Goal: Task Accomplishment & Management: Manage account settings

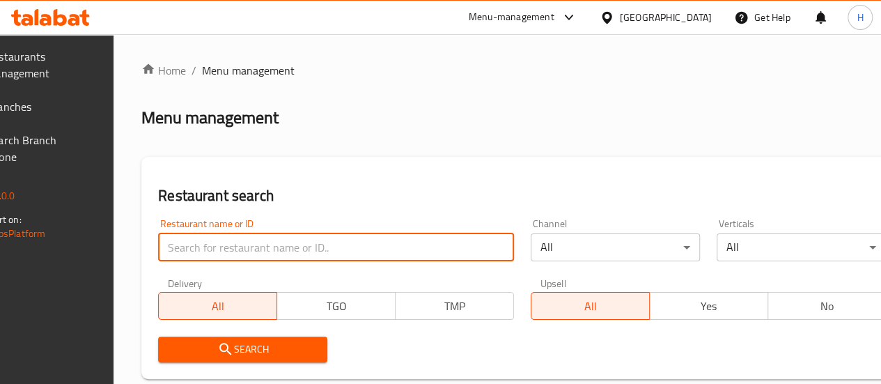
click at [226, 251] on input "search" at bounding box center [336, 247] width 356 height 28
type input ";"
type input "ghost"
click button "Search" at bounding box center [242, 349] width 169 height 26
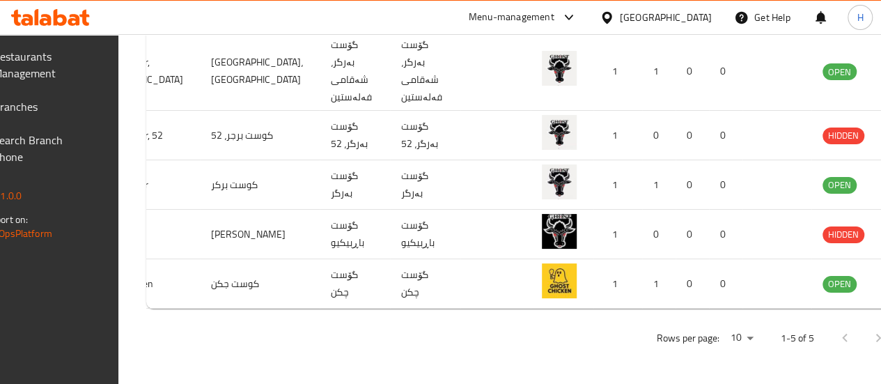
scroll to position [0, 136]
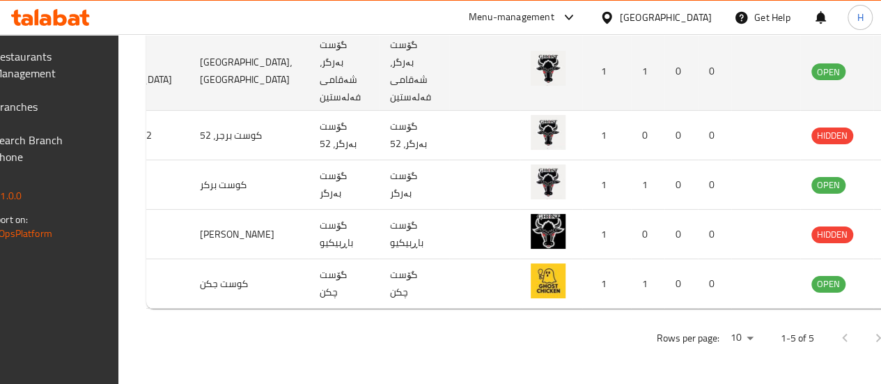
click at [880, 70] on icon "enhanced table" at bounding box center [892, 71] width 17 height 17
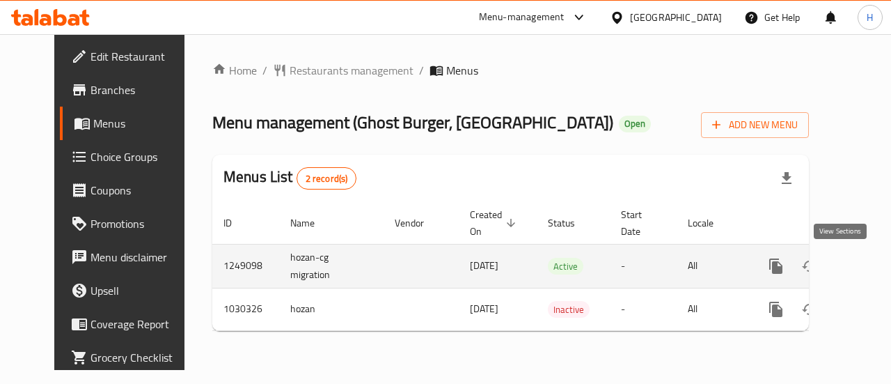
click at [870, 267] on icon "enhanced table" at bounding box center [876, 266] width 13 height 13
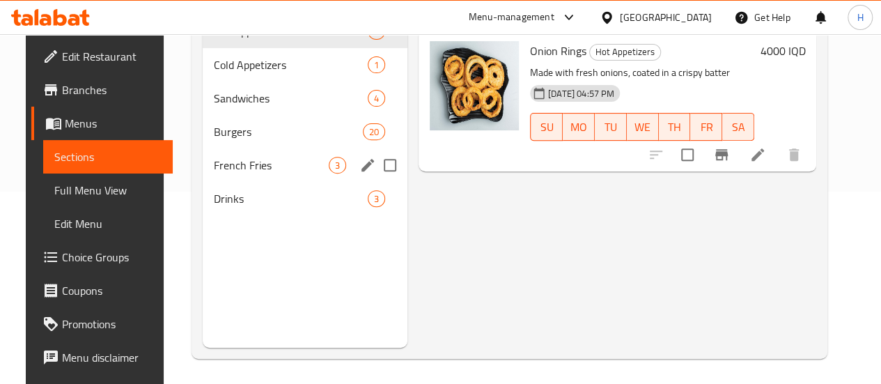
scroll to position [195, 0]
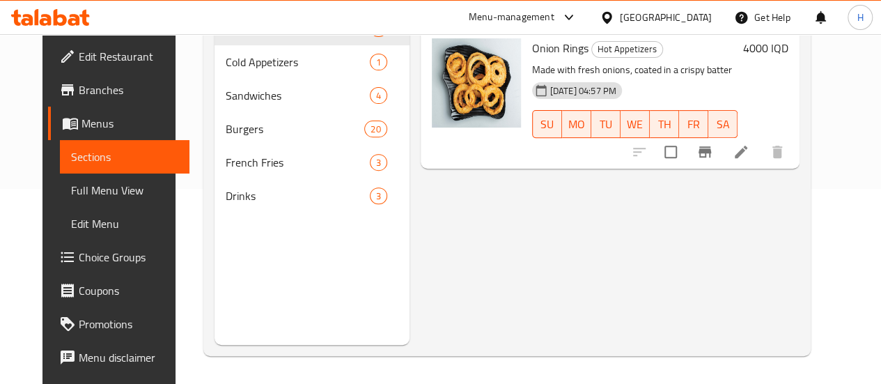
click at [226, 204] on span "Drinks" at bounding box center [298, 195] width 144 height 17
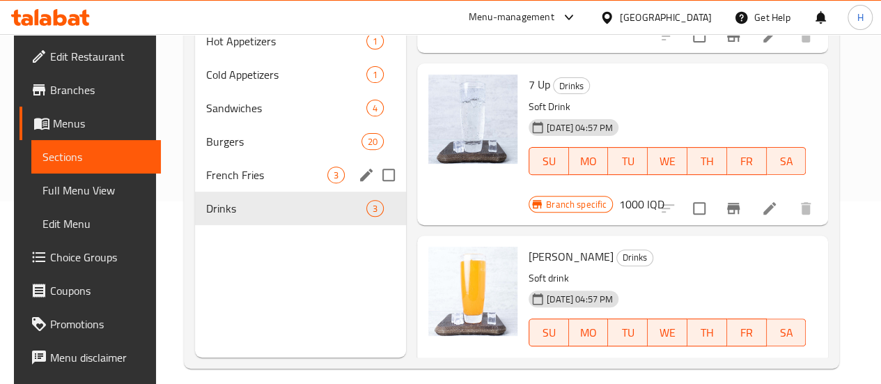
scroll to position [125, 0]
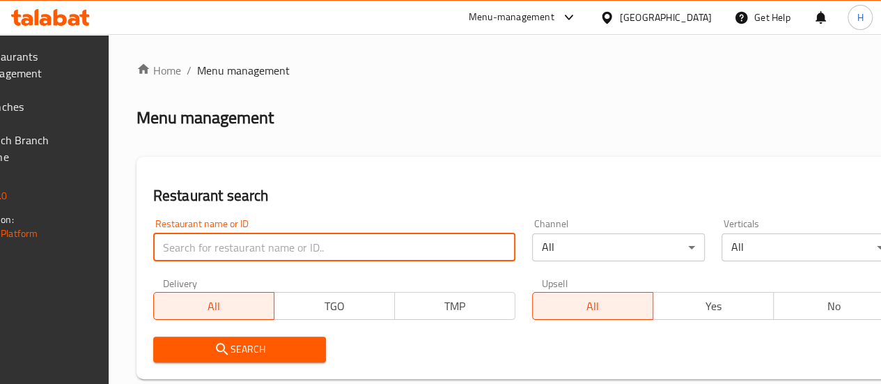
click at [261, 240] on input "search" at bounding box center [334, 247] width 362 height 28
type input "tender bite"
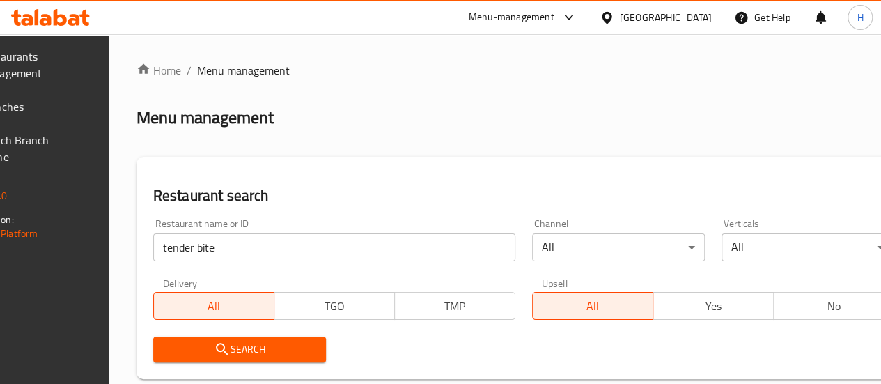
click at [286, 360] on button "Search" at bounding box center [239, 349] width 173 height 26
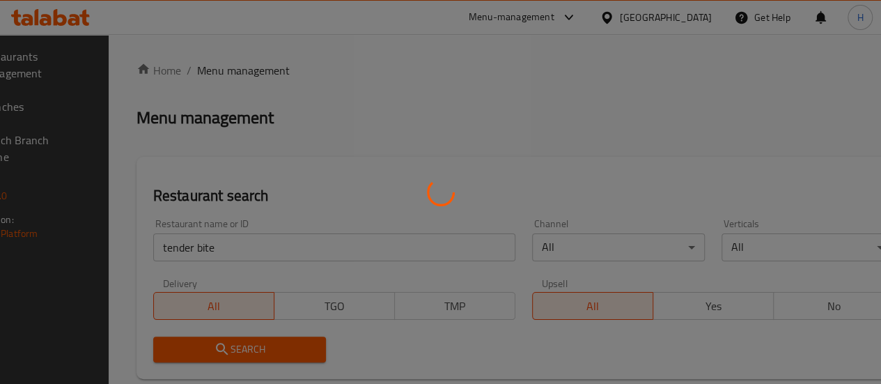
click at [286, 360] on div at bounding box center [440, 192] width 881 height 384
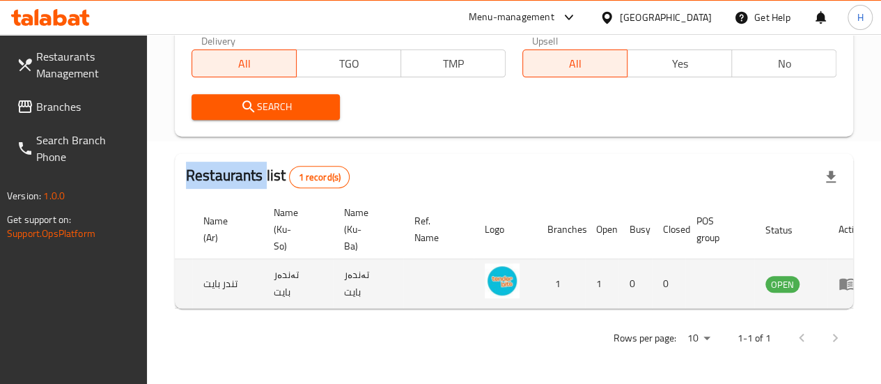
scroll to position [0, 136]
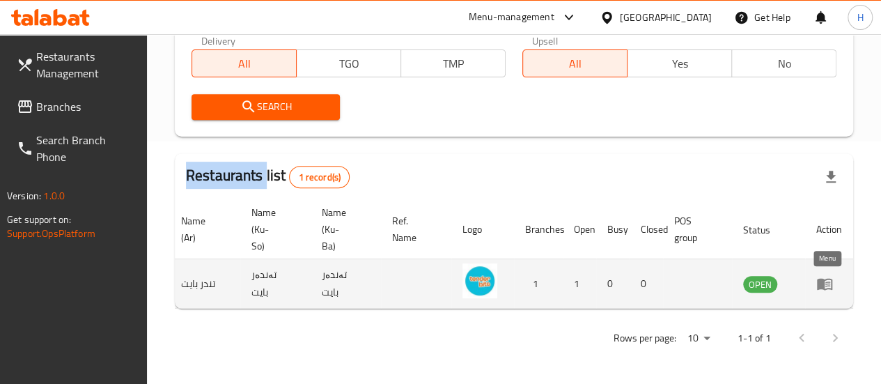
click at [834, 275] on link "enhanced table" at bounding box center [829, 283] width 26 height 17
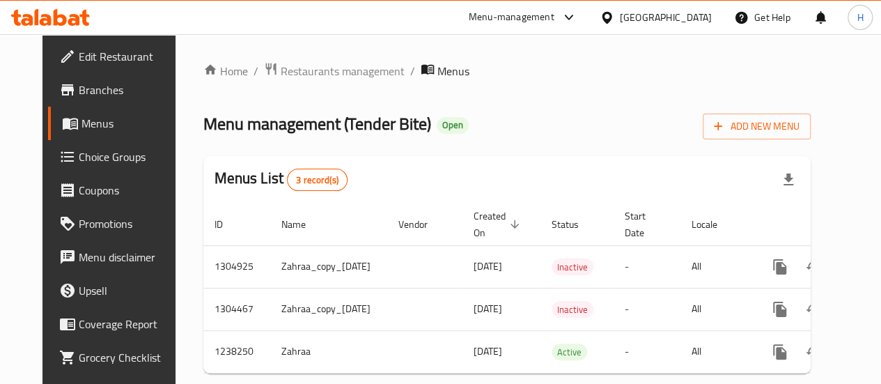
scroll to position [0, 49]
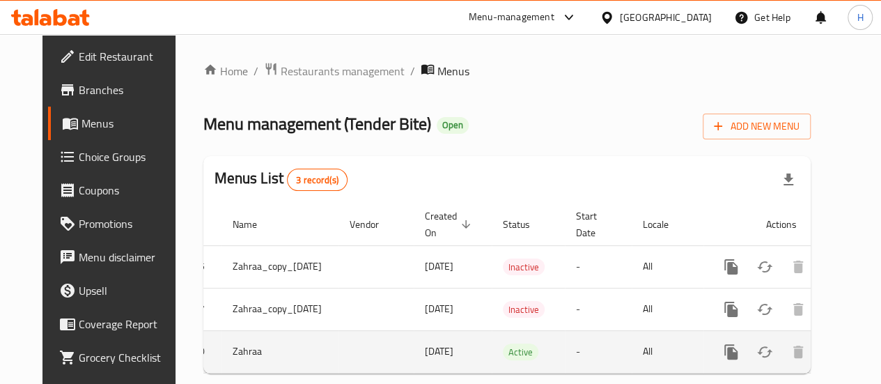
click at [836, 356] on link "enhanced table" at bounding box center [831, 351] width 33 height 33
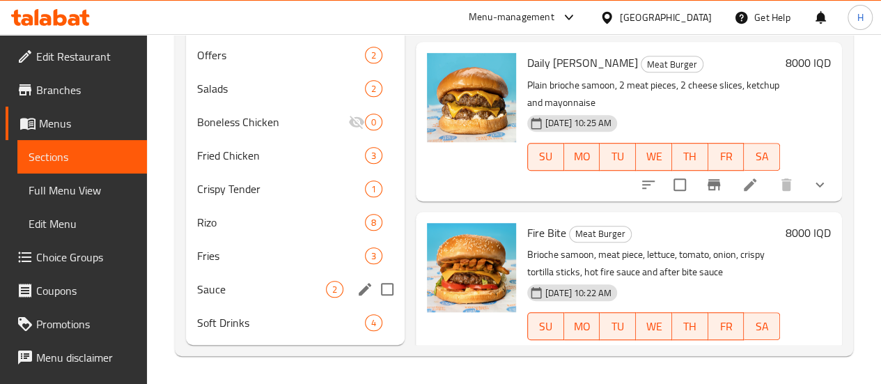
scroll to position [389, 0]
click at [252, 317] on span "Soft Drinks" at bounding box center [261, 322] width 129 height 17
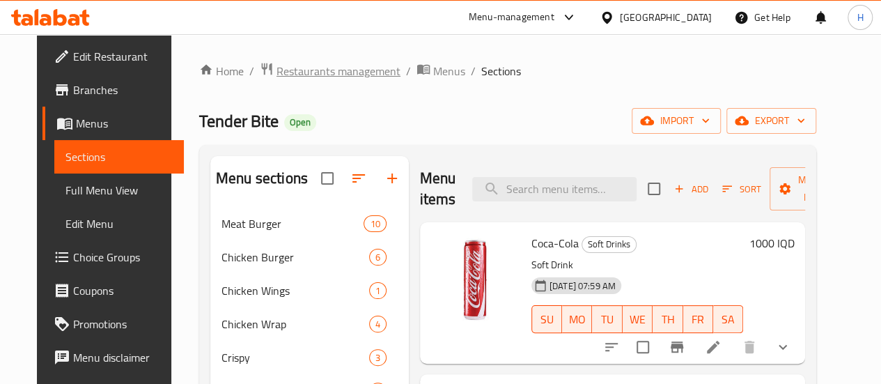
click at [329, 76] on span "Restaurants management" at bounding box center [338, 71] width 124 height 17
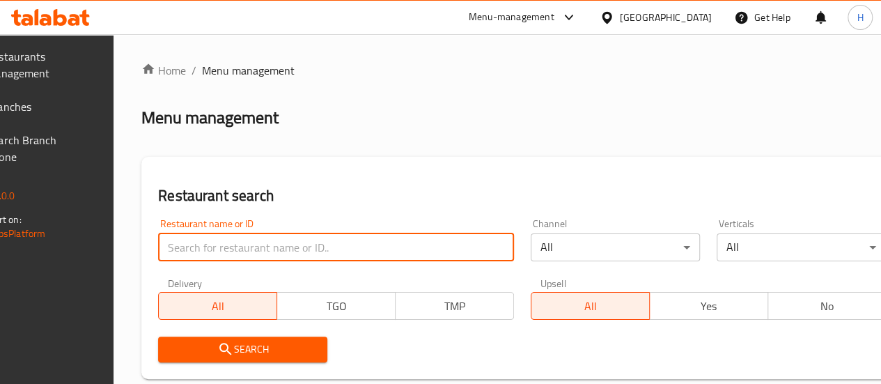
click at [277, 240] on input "search" at bounding box center [336, 247] width 356 height 28
type input "فخار وحطب"
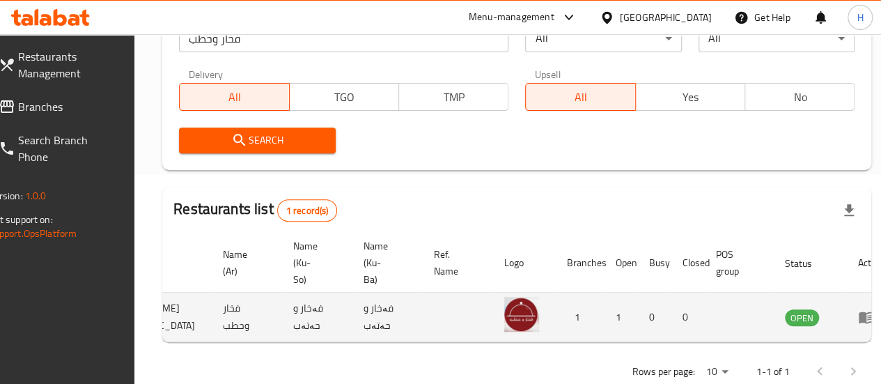
scroll to position [0, 136]
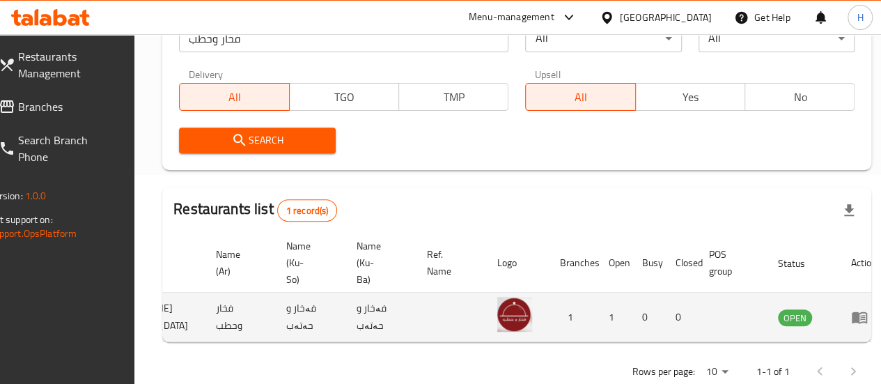
click at [851, 311] on icon "enhanced table" at bounding box center [859, 316] width 17 height 17
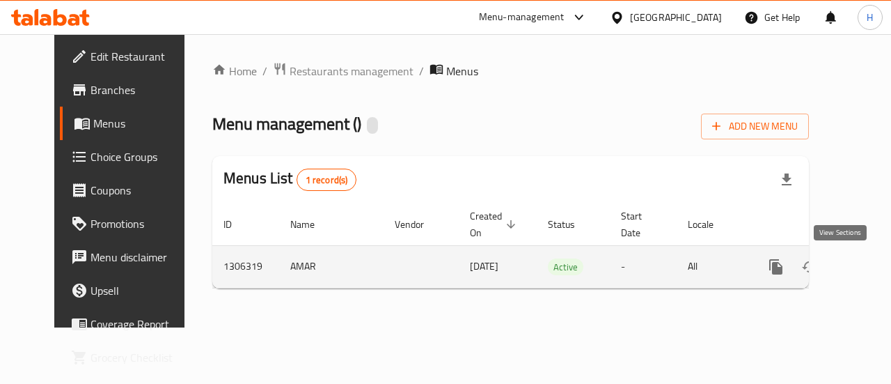
click at [870, 263] on icon "enhanced table" at bounding box center [876, 266] width 13 height 13
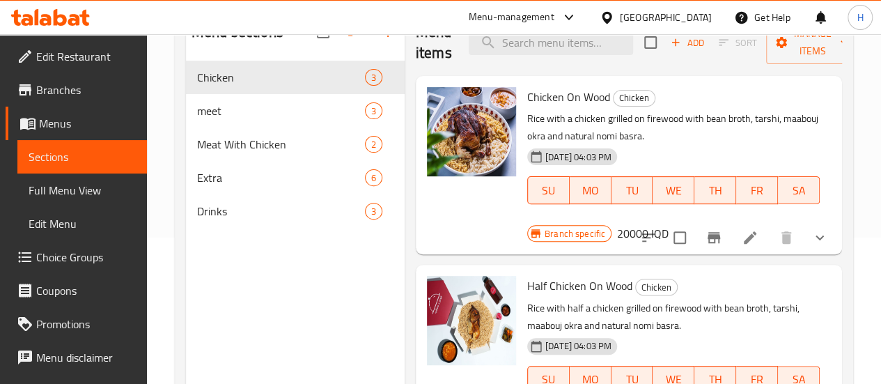
scroll to position [125, 0]
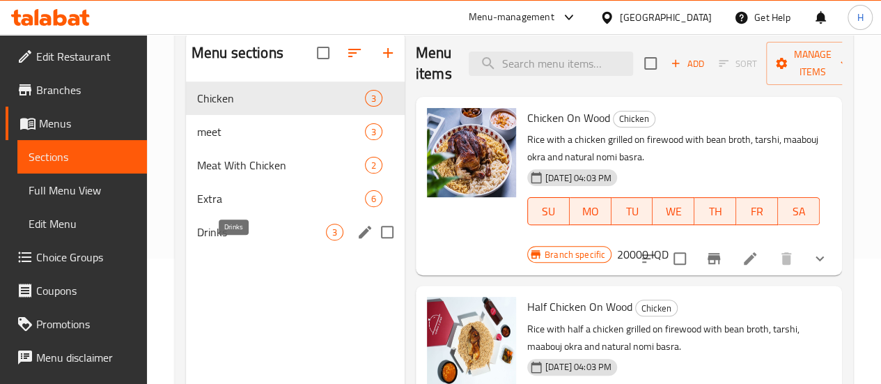
drag, startPoint x: 231, startPoint y: 252, endPoint x: 280, endPoint y: 271, distance: 52.2
click at [231, 240] on span "Drinks" at bounding box center [261, 232] width 129 height 17
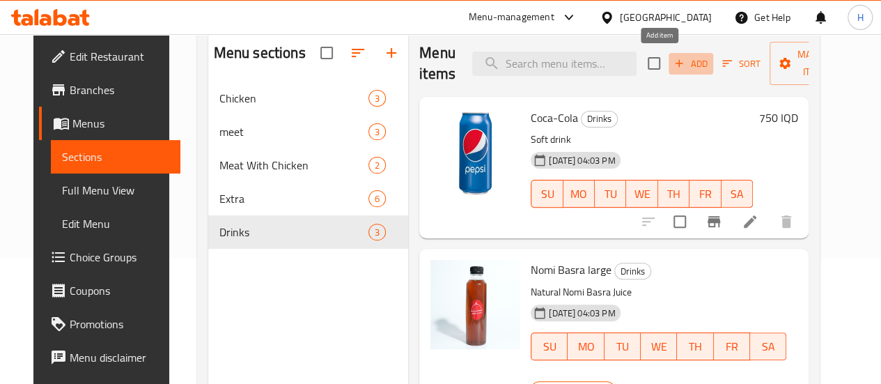
click at [672, 65] on span "Add" at bounding box center [691, 64] width 38 height 16
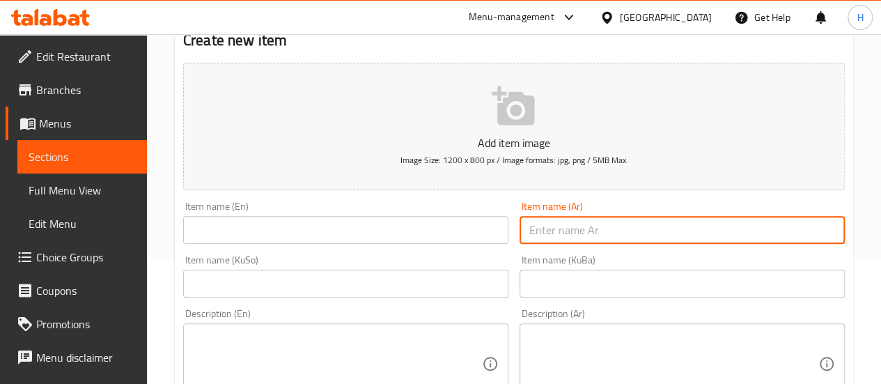
click at [588, 226] on input "text" at bounding box center [681, 230] width 325 height 28
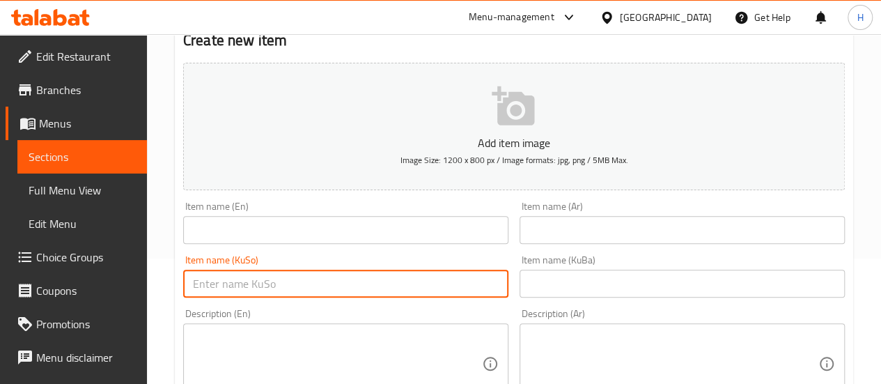
click at [318, 288] on input "text" at bounding box center [345, 283] width 325 height 28
click at [593, 290] on input "text" at bounding box center [681, 283] width 325 height 28
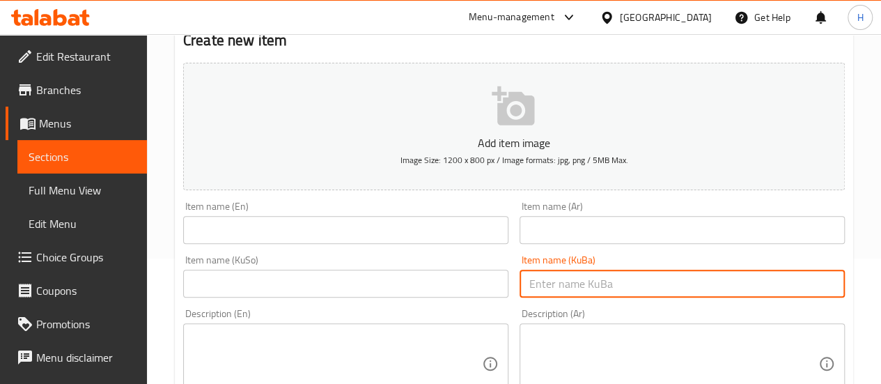
click at [390, 281] on input "text" at bounding box center [345, 283] width 325 height 28
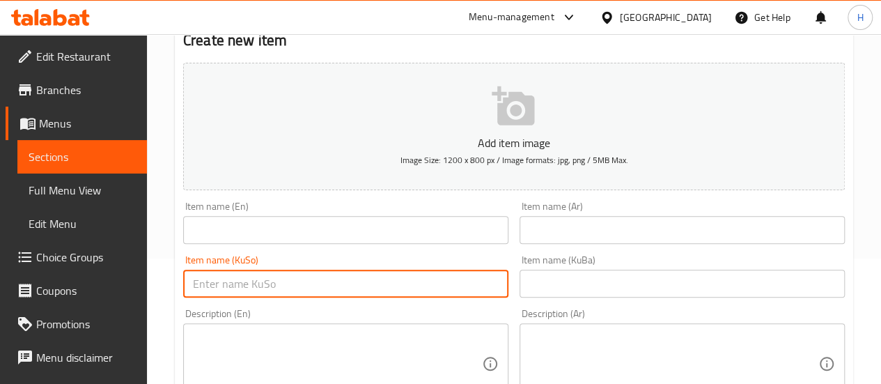
paste input "Soft drink"
type input "Soft drink"
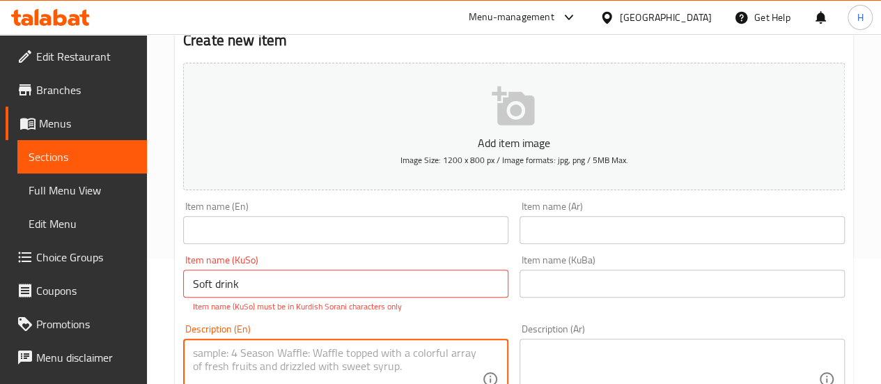
click at [331, 339] on div "Description (En)" at bounding box center [345, 378] width 325 height 81
paste textarea "Soft drink"
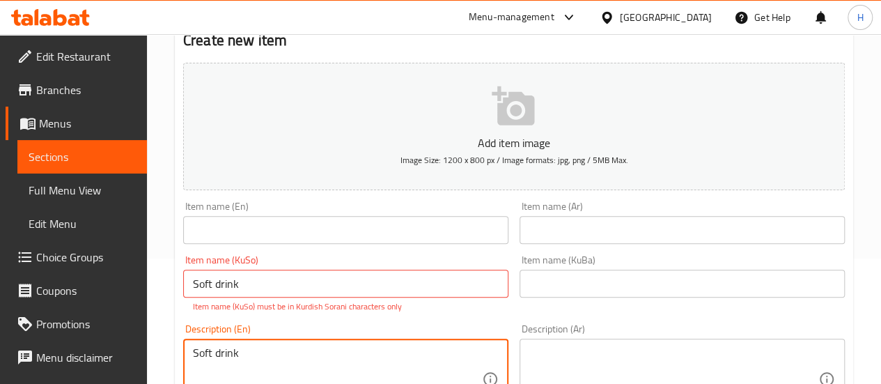
scroll to position [130, 0]
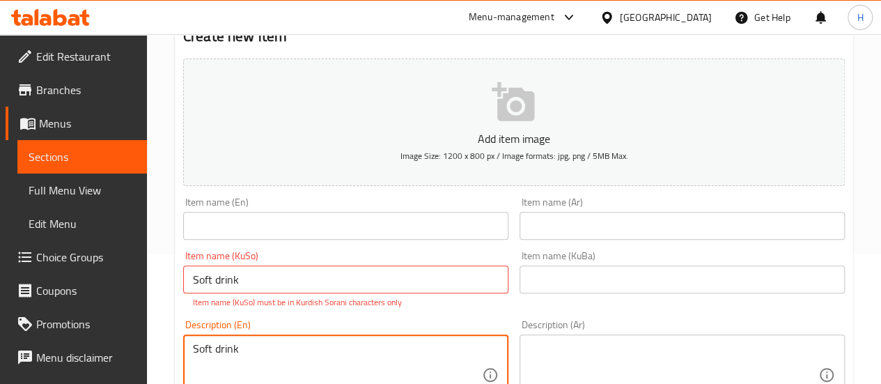
type textarea "Soft drink"
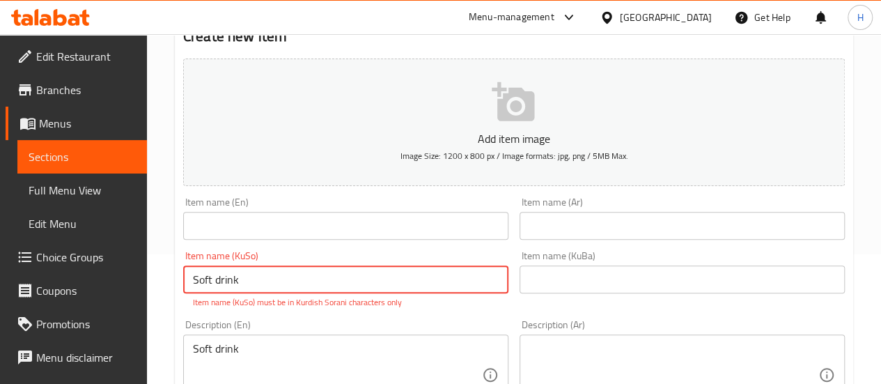
click at [315, 272] on input "Soft drink" at bounding box center [345, 279] width 325 height 28
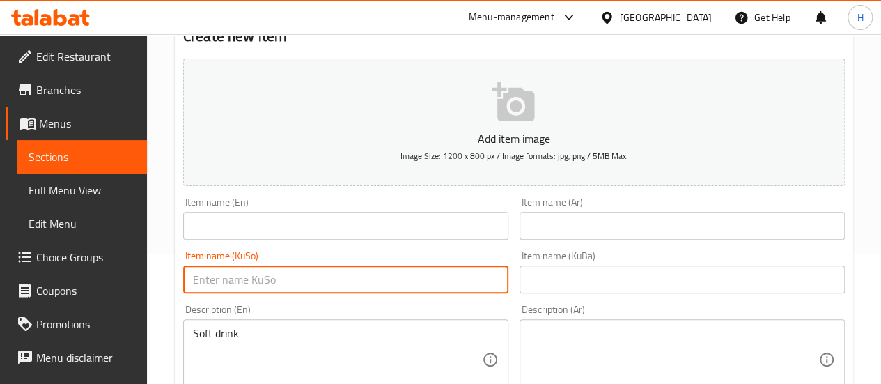
paste input "ئاوی کانزایی"
type input "ئاوی کانزایی"
click at [588, 279] on input "text" at bounding box center [681, 279] width 325 height 28
paste input "ئاوی کانزایی"
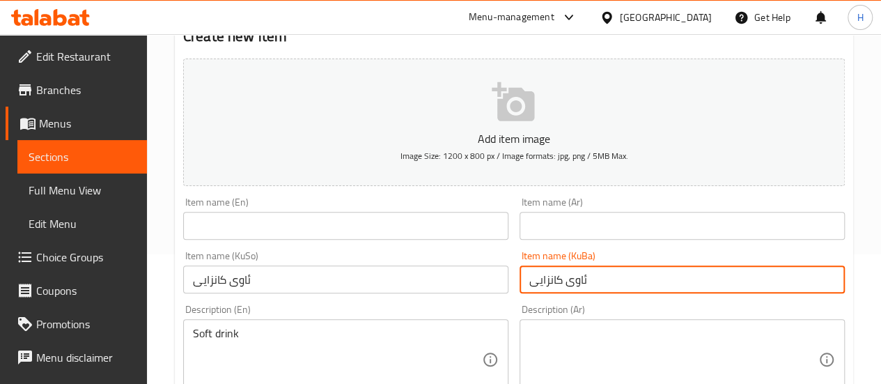
type input "ئاوی کانزایی"
click at [404, 226] on input "text" at bounding box center [345, 226] width 325 height 28
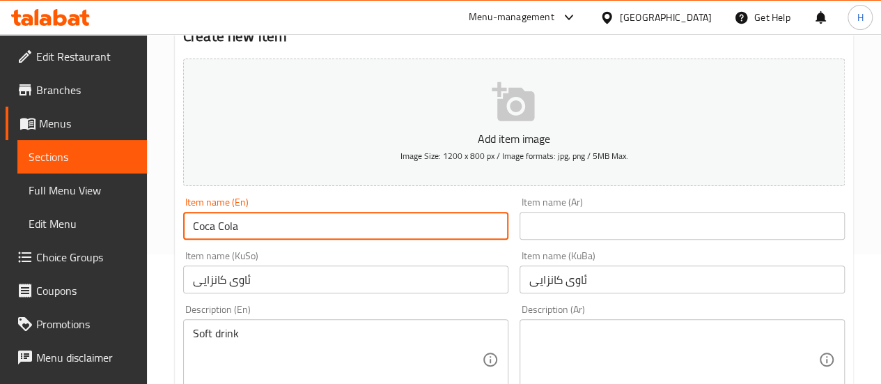
type input "Coca Cola"
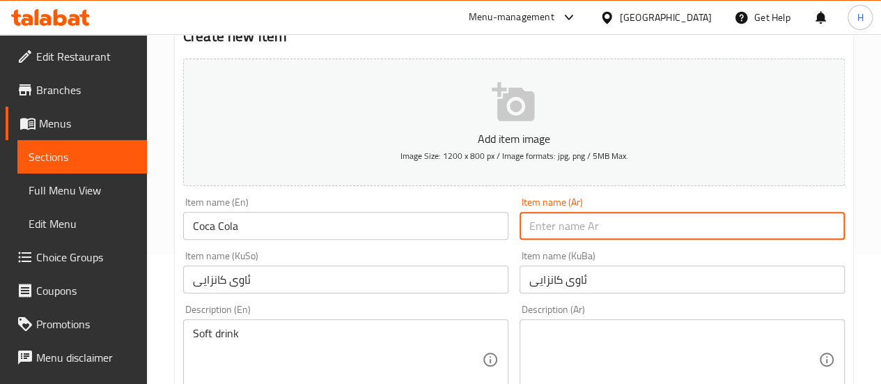
click at [544, 214] on input "text" at bounding box center [681, 226] width 325 height 28
type input ";"
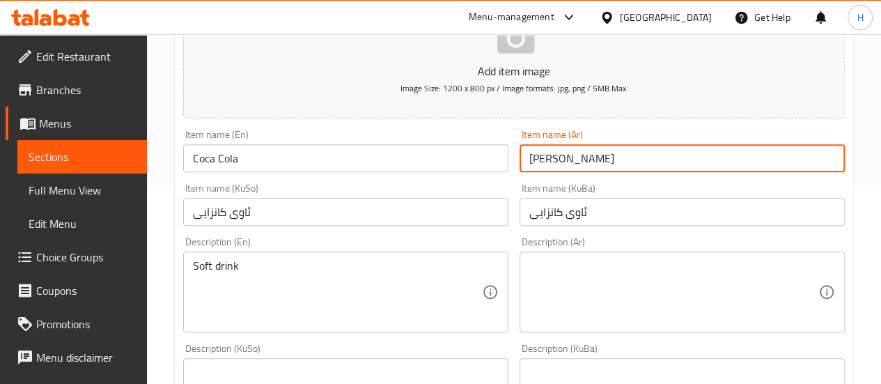
scroll to position [199, 0]
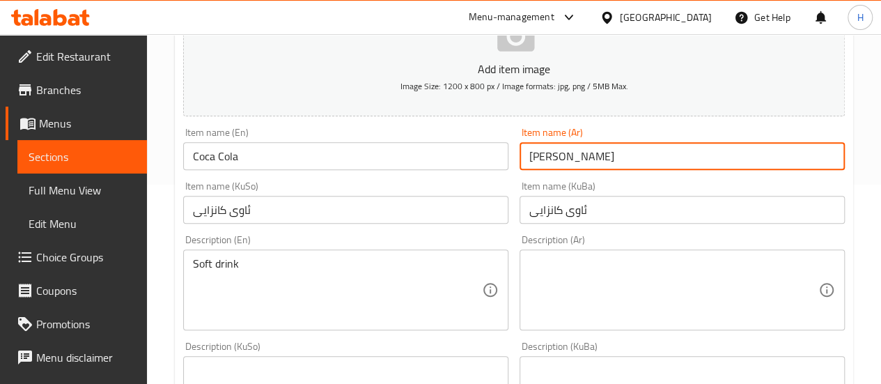
type input "[PERSON_NAME]"
click at [558, 264] on textarea at bounding box center [673, 290] width 289 height 66
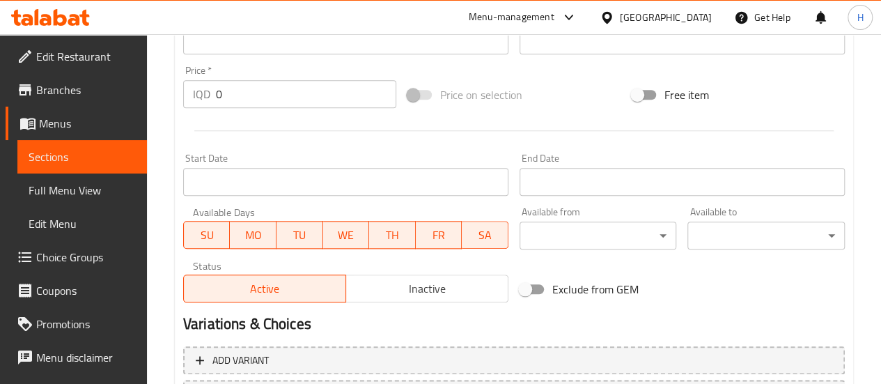
scroll to position [617, 0]
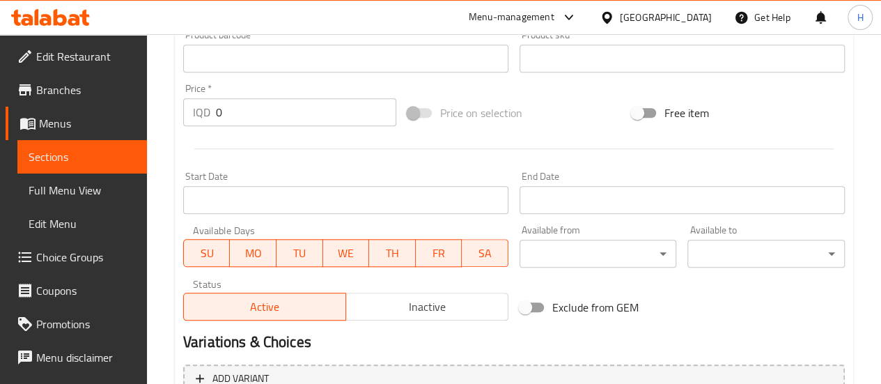
type textarea "مشروب غازي"
click at [216, 111] on input "0" at bounding box center [306, 112] width 180 height 28
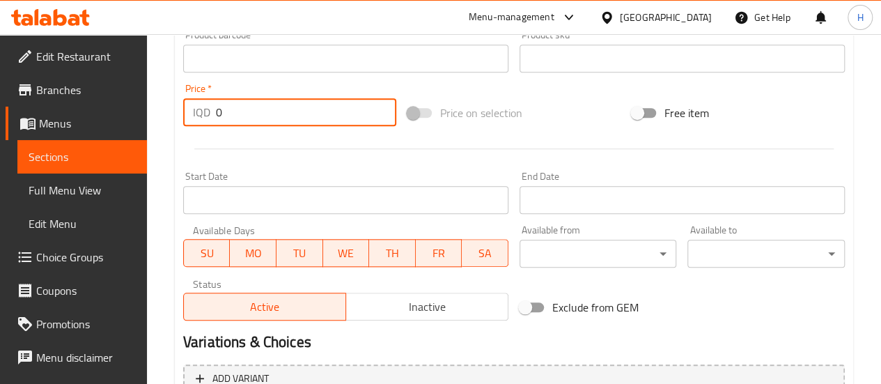
click at [216, 111] on input "0" at bounding box center [306, 112] width 180 height 28
click at [219, 111] on input "0" at bounding box center [306, 112] width 180 height 28
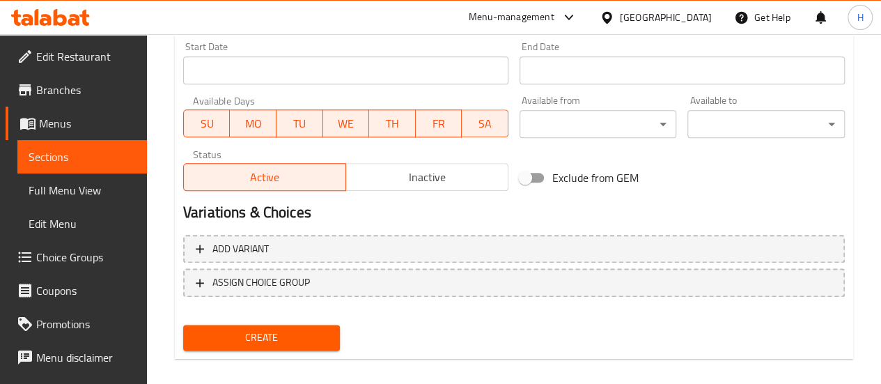
scroll to position [756, 0]
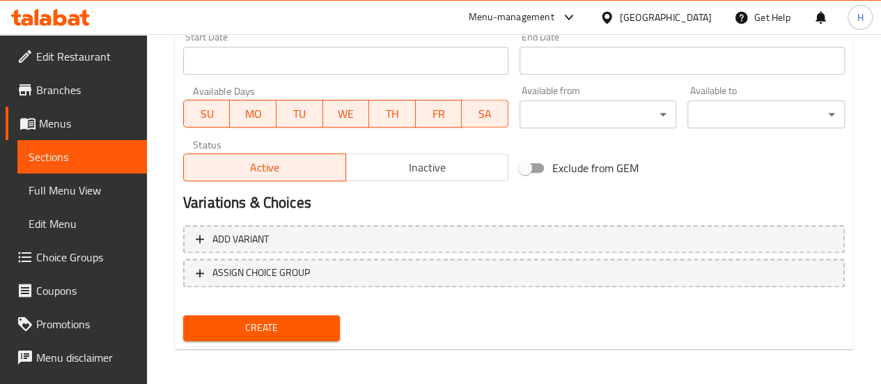
type input "1000"
click at [320, 320] on span "Create" at bounding box center [261, 327] width 135 height 17
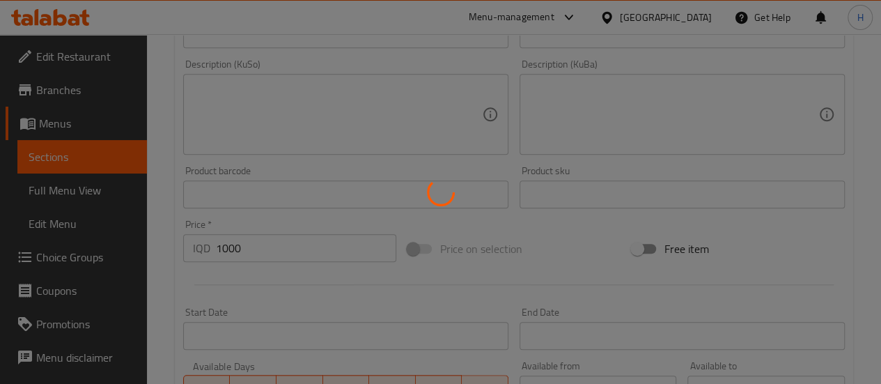
type input "0"
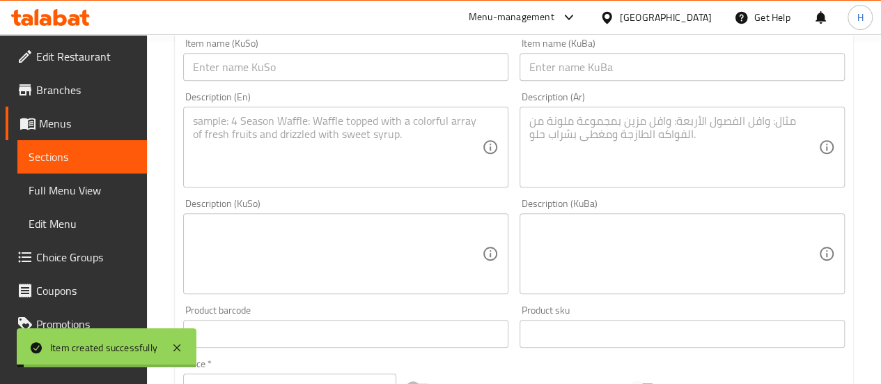
scroll to position [0, 0]
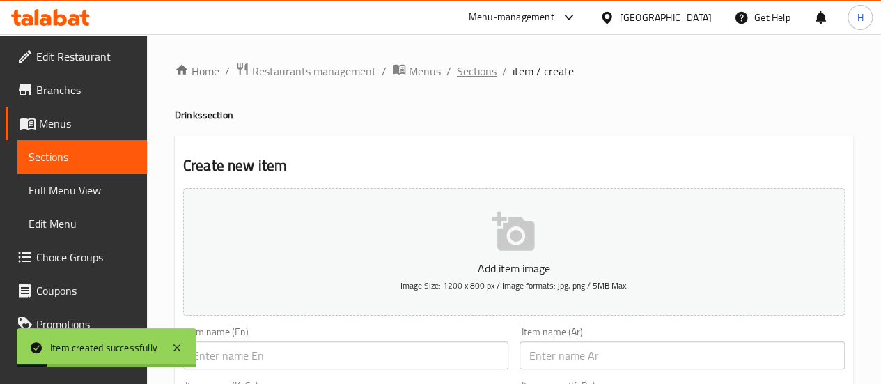
click at [473, 69] on span "Sections" at bounding box center [477, 71] width 40 height 17
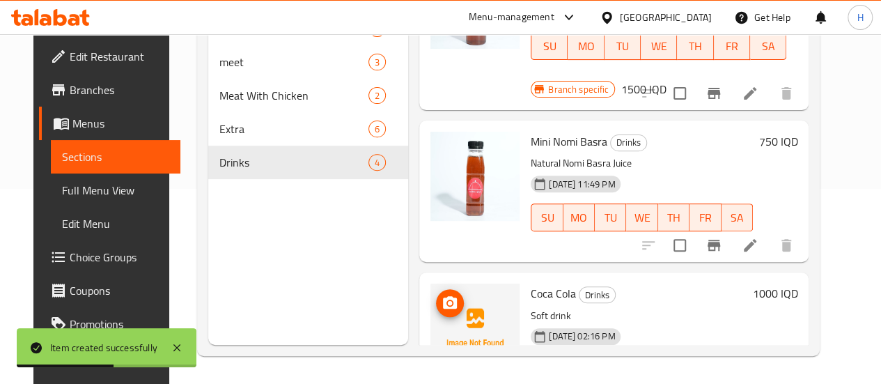
scroll to position [210, 0]
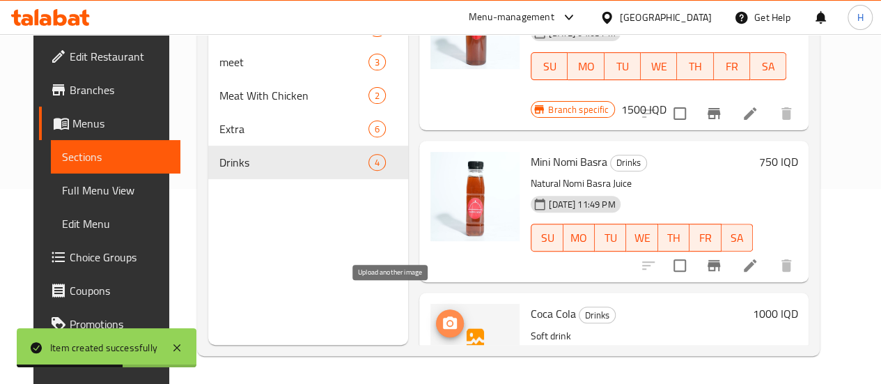
click at [441, 315] on icon "upload picture" at bounding box center [449, 323] width 17 height 17
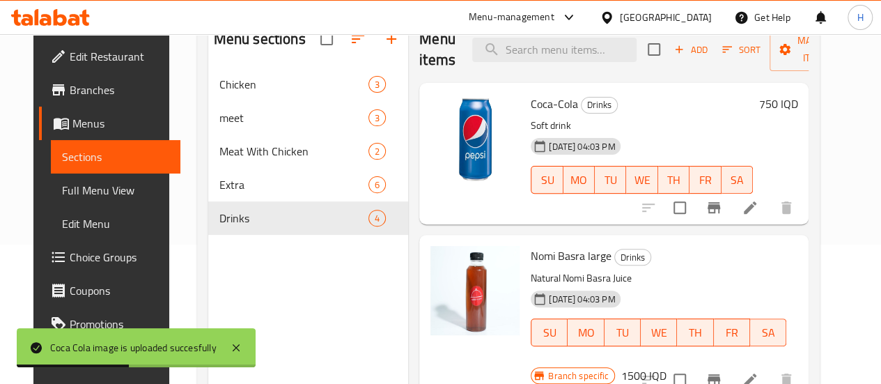
scroll to position [0, 0]
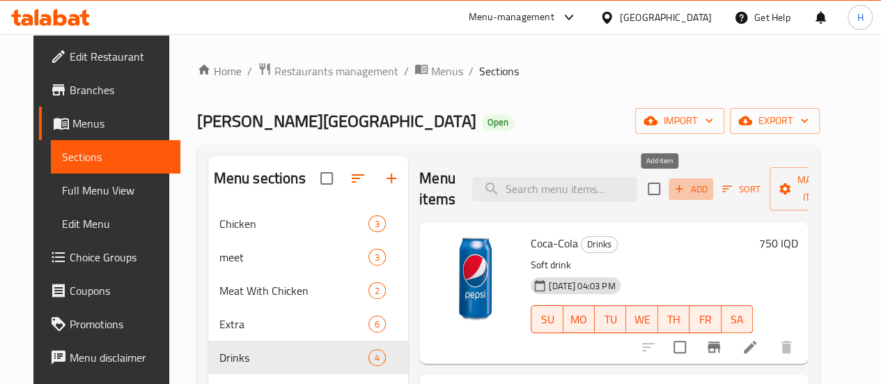
click at [672, 189] on span "Add" at bounding box center [691, 189] width 38 height 16
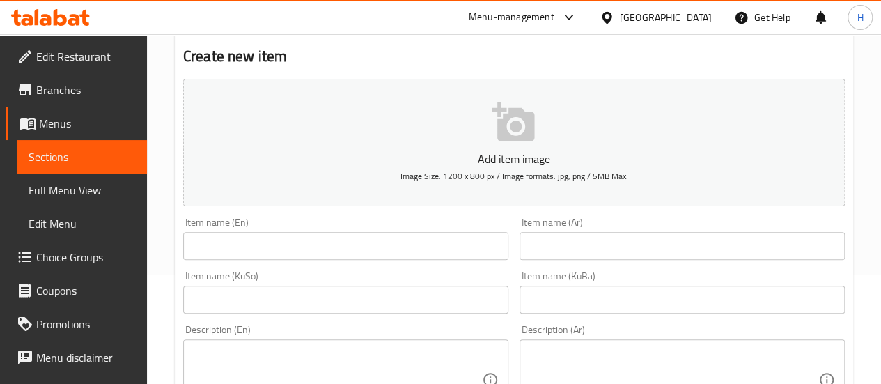
scroll to position [139, 0]
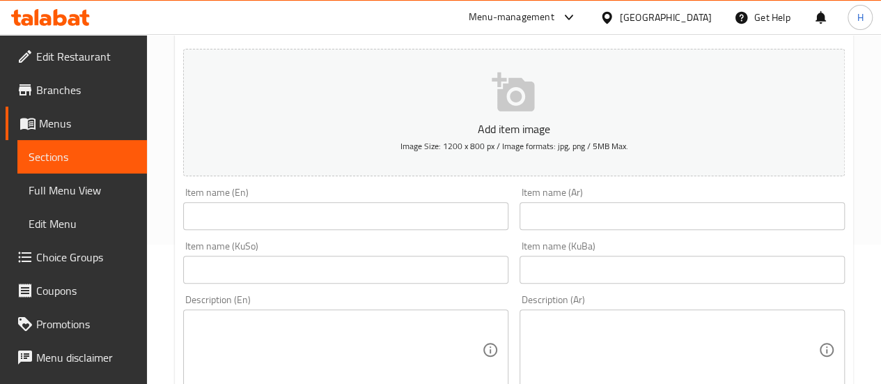
drag, startPoint x: 552, startPoint y: 219, endPoint x: 568, endPoint y: 196, distance: 28.0
click at [552, 218] on input "text" at bounding box center [681, 216] width 325 height 28
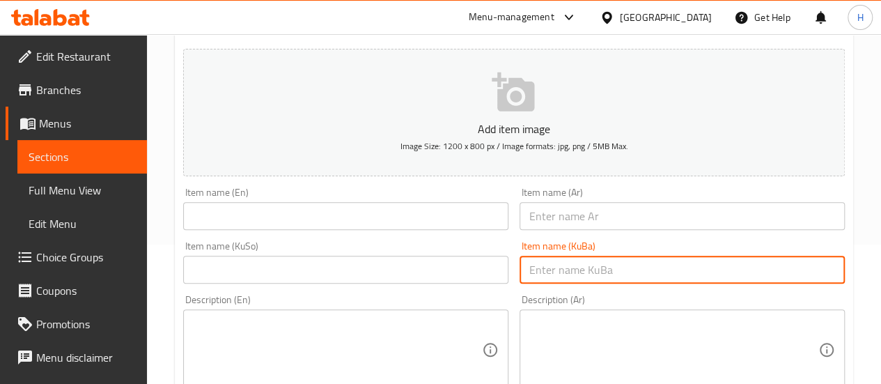
drag, startPoint x: 550, startPoint y: 269, endPoint x: 508, endPoint y: 269, distance: 42.5
click at [550, 269] on input "text" at bounding box center [681, 270] width 325 height 28
paste input "ئاوی کانزایی"
type input "ئاوی کانزایی"
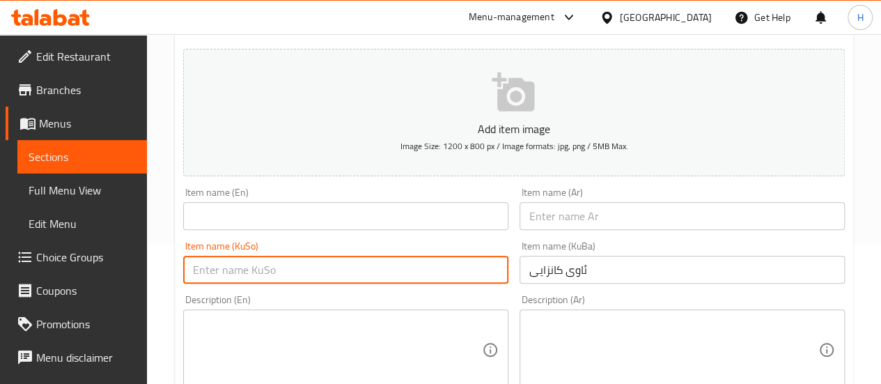
click at [422, 268] on input "text" at bounding box center [345, 270] width 325 height 28
paste input "ئاوی کانزایی"
type input "ئاوی کانزایی"
click at [388, 350] on textarea at bounding box center [337, 350] width 289 height 66
paste textarea "Soft drink"
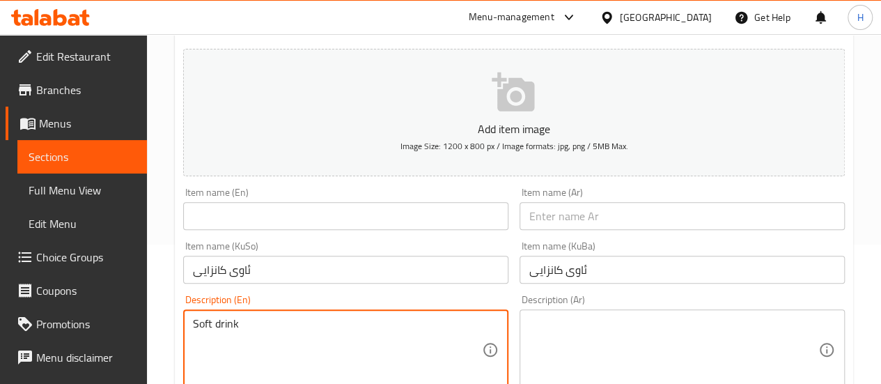
type textarea "Soft drink"
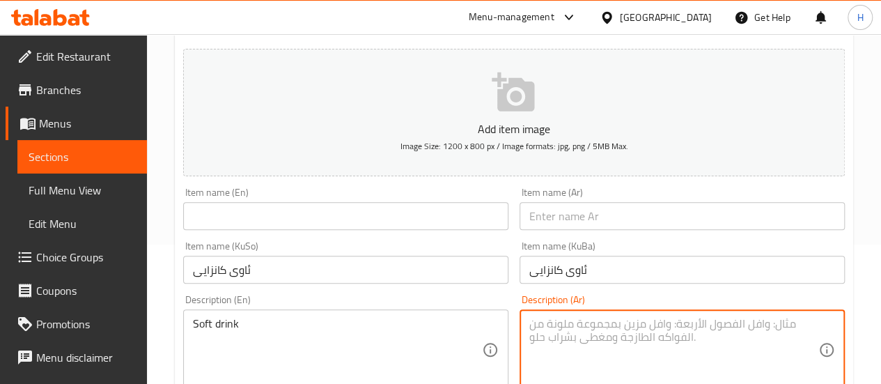
click at [596, 333] on textarea at bounding box center [673, 350] width 289 height 66
type textarea "مشروب غازي"
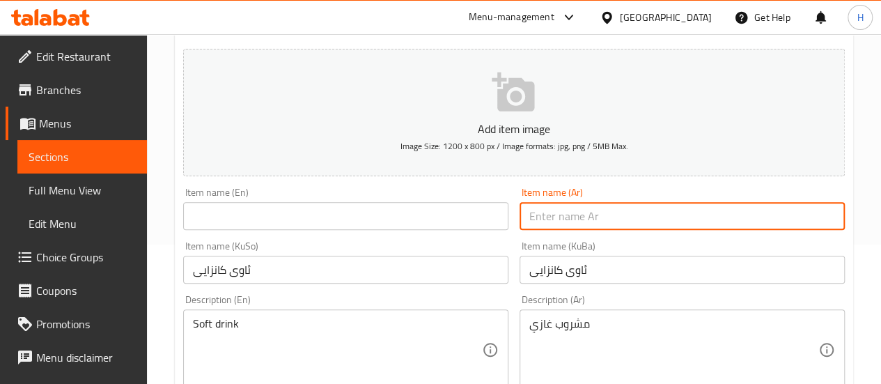
click at [574, 211] on input "text" at bounding box center [681, 216] width 325 height 28
type input "فانتا"
click at [460, 214] on input "text" at bounding box center [345, 216] width 325 height 28
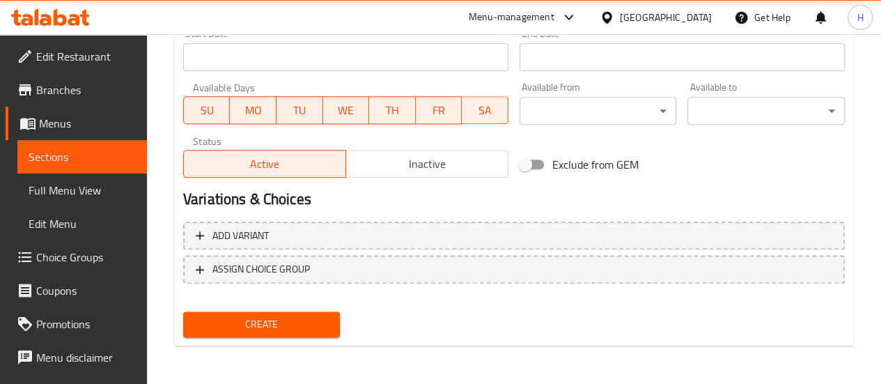
scroll to position [481, 0]
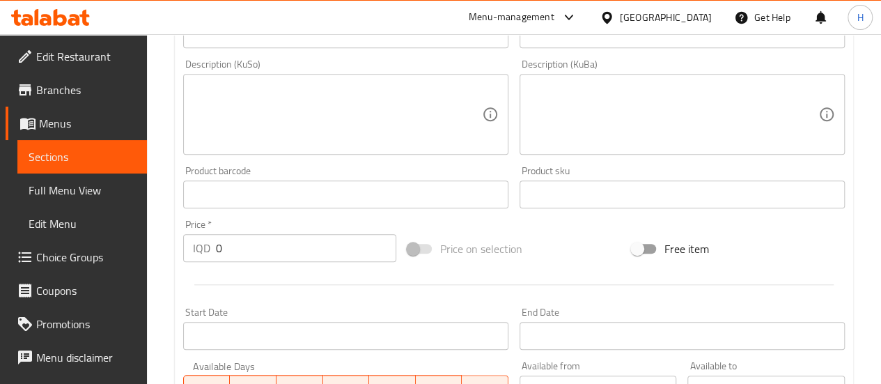
type input "Fanta"
click at [210, 242] on div "IQD 0 Price *" at bounding box center [289, 248] width 213 height 28
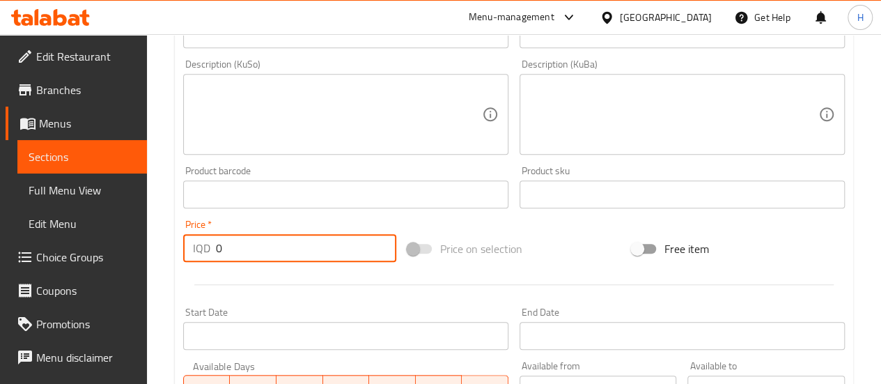
click at [216, 242] on input "0" at bounding box center [306, 248] width 180 height 28
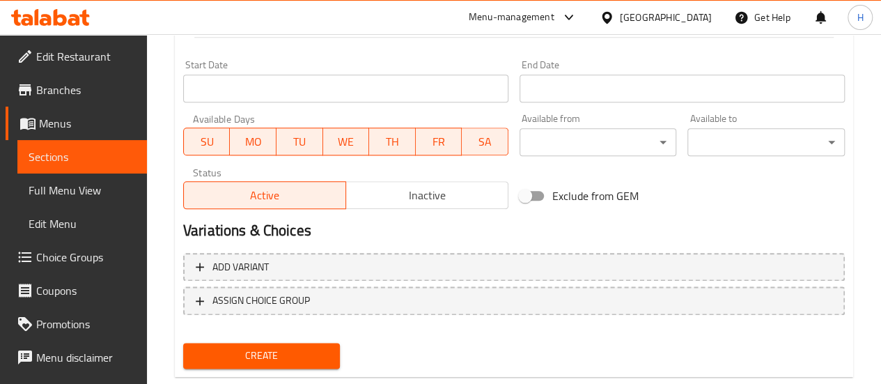
scroll to position [760, 0]
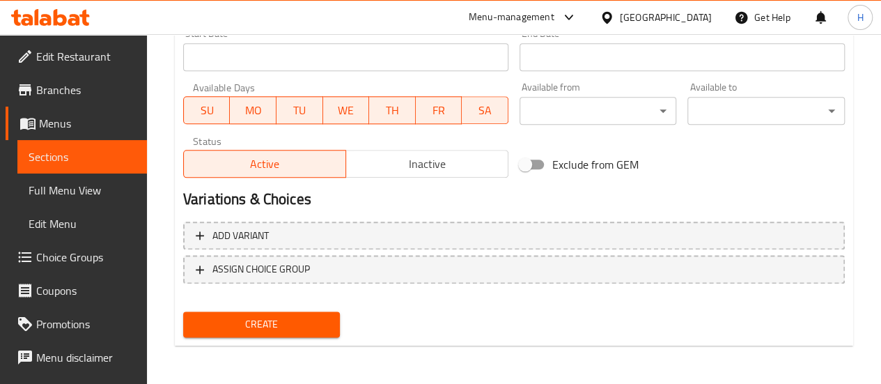
type input "1000"
click at [334, 331] on button "Create" at bounding box center [261, 324] width 157 height 26
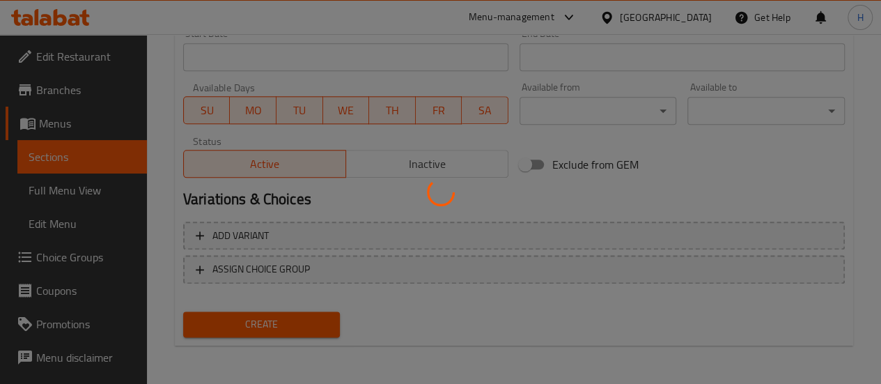
type input "0"
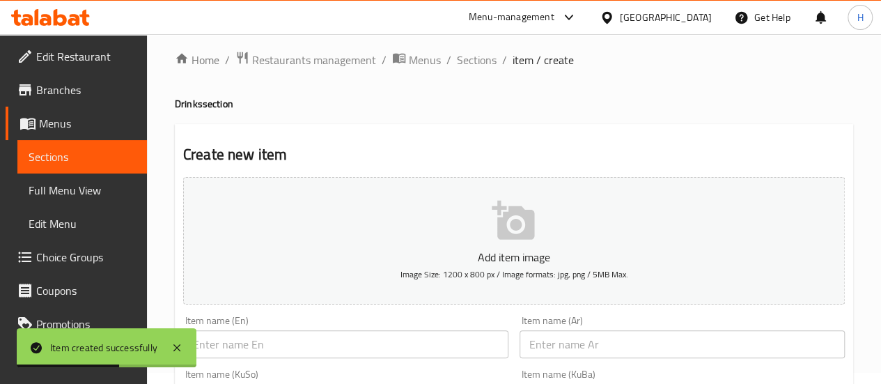
scroll to position [0, 0]
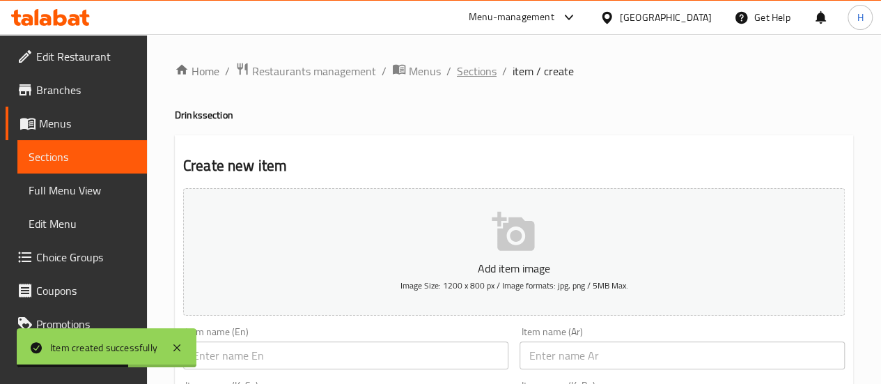
click at [486, 71] on span "Sections" at bounding box center [477, 71] width 40 height 17
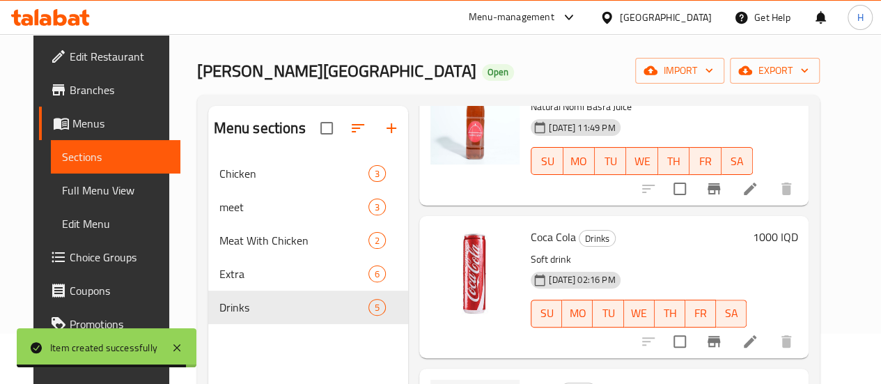
scroll to position [139, 0]
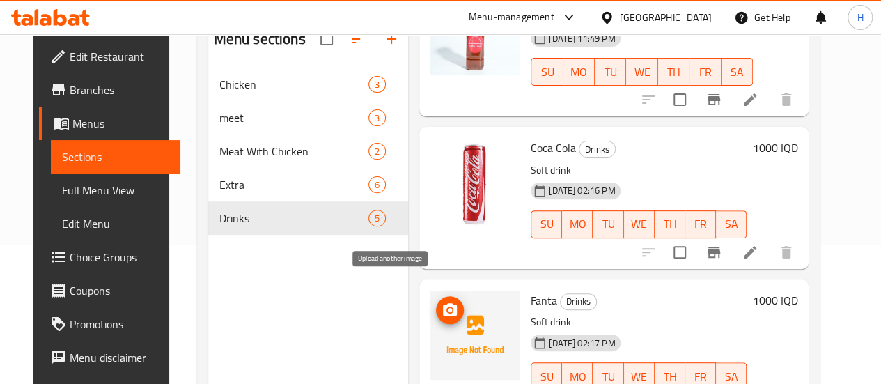
click at [441, 302] on icon "upload picture" at bounding box center [449, 310] width 17 height 17
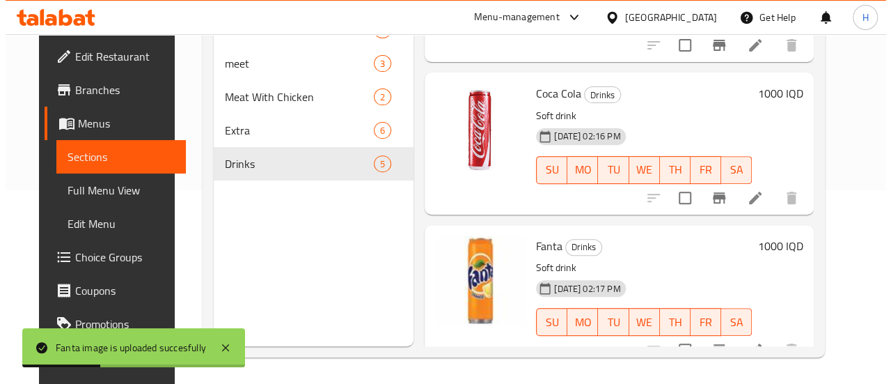
scroll to position [195, 0]
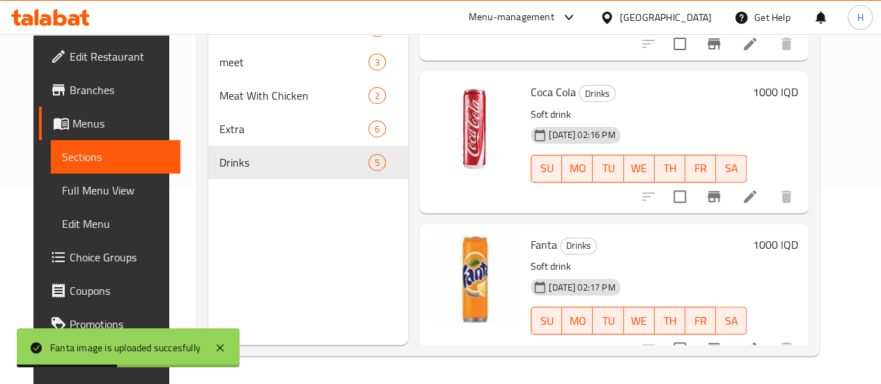
click at [720, 343] on icon "Branch-specific-item" at bounding box center [713, 348] width 13 height 11
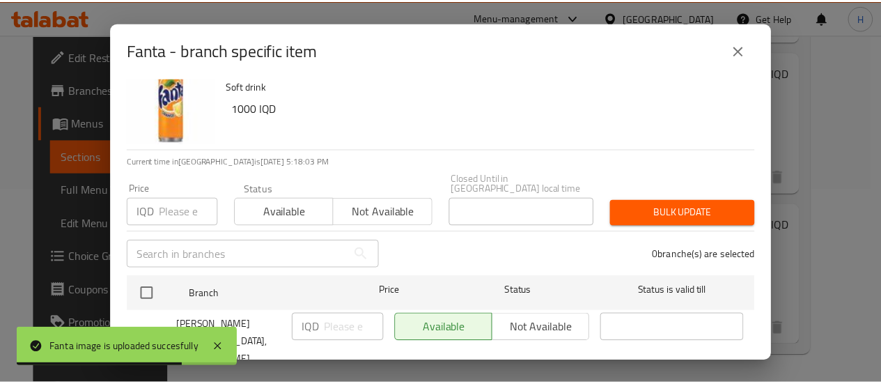
scroll to position [40, 0]
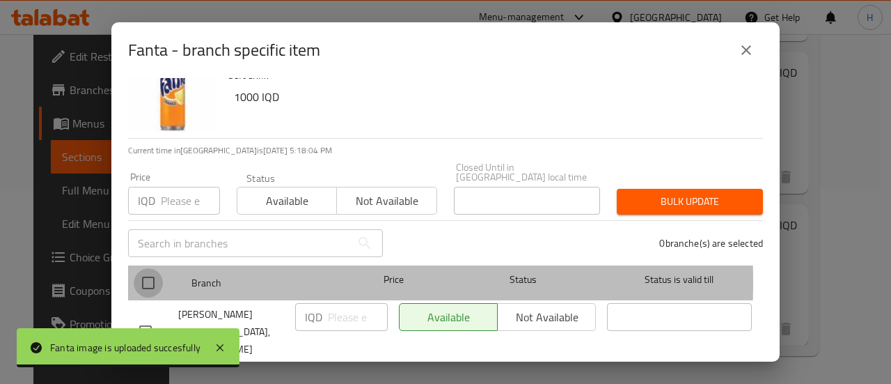
click at [139, 271] on input "checkbox" at bounding box center [148, 282] width 29 height 29
checkbox input "true"
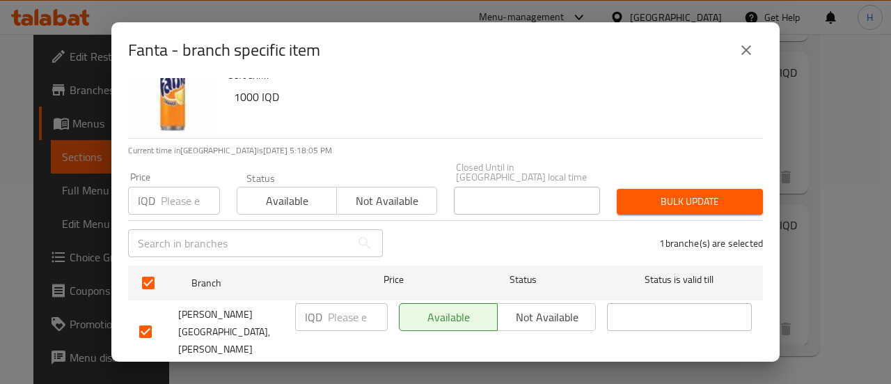
click at [329, 305] on input "number" at bounding box center [358, 317] width 60 height 28
type input "750"
click at [453, 373] on span "Save" at bounding box center [445, 381] width 613 height 17
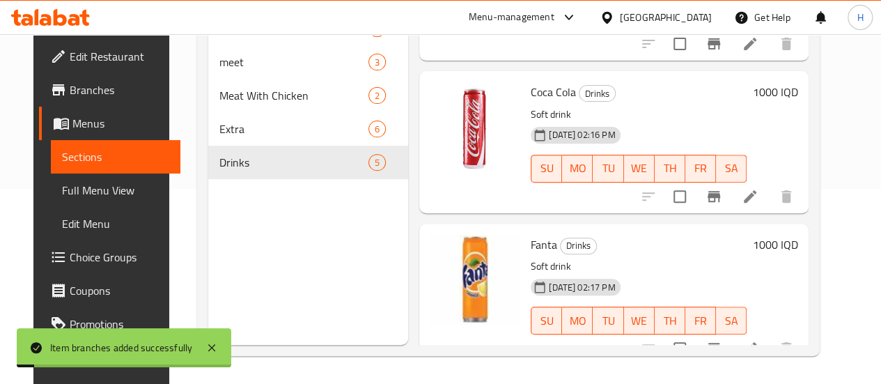
click at [785, 235] on h6 "1000 IQD" at bounding box center [774, 244] width 45 height 19
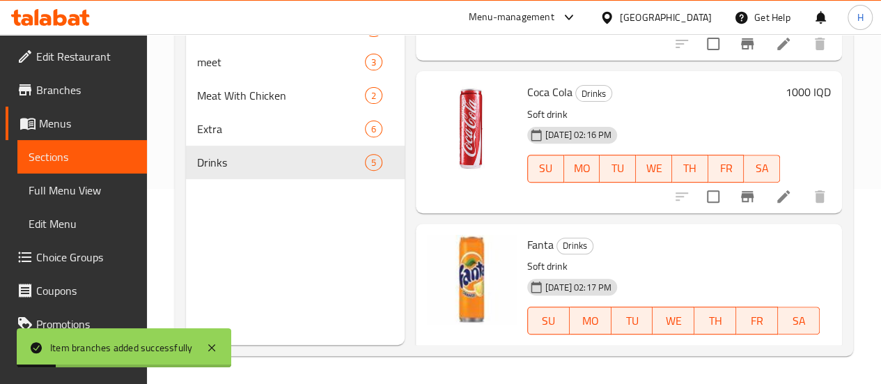
scroll to position [462, 0]
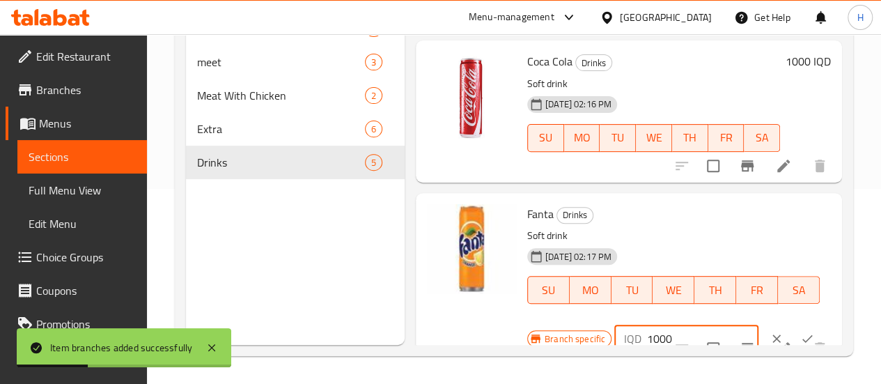
drag, startPoint x: 600, startPoint y: 317, endPoint x: 577, endPoint y: 322, distance: 23.5
click at [614, 324] on div "IQD 1000 ​" at bounding box center [686, 338] width 144 height 28
click at [647, 324] on input "7500" at bounding box center [702, 338] width 111 height 28
type input "750"
click at [800, 331] on icon "ok" at bounding box center [807, 338] width 14 height 14
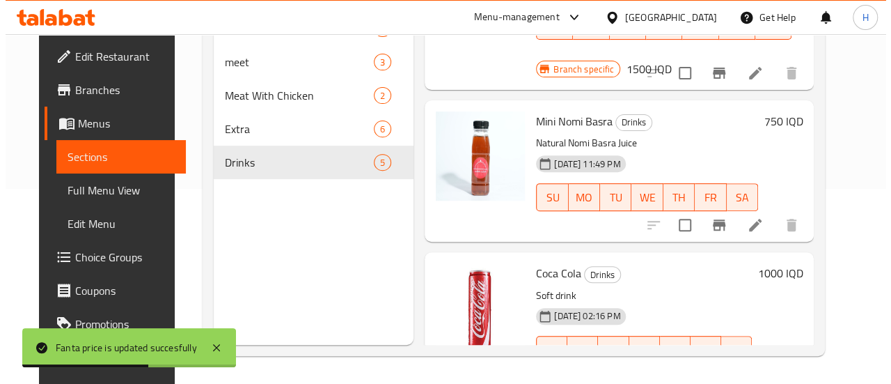
scroll to position [320, 0]
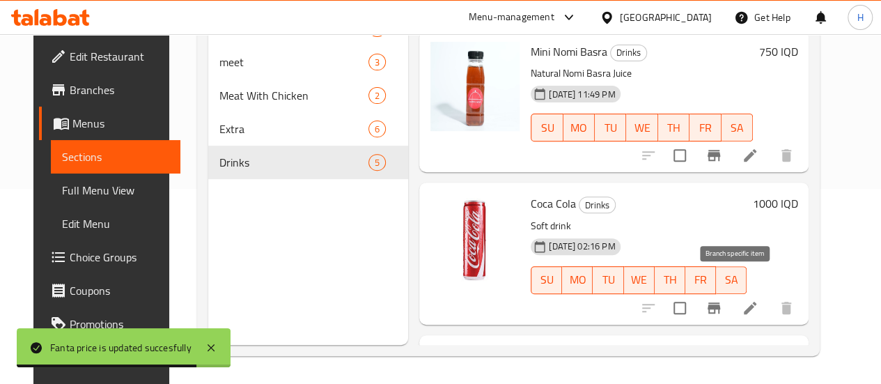
click at [720, 302] on icon "Branch-specific-item" at bounding box center [713, 307] width 13 height 11
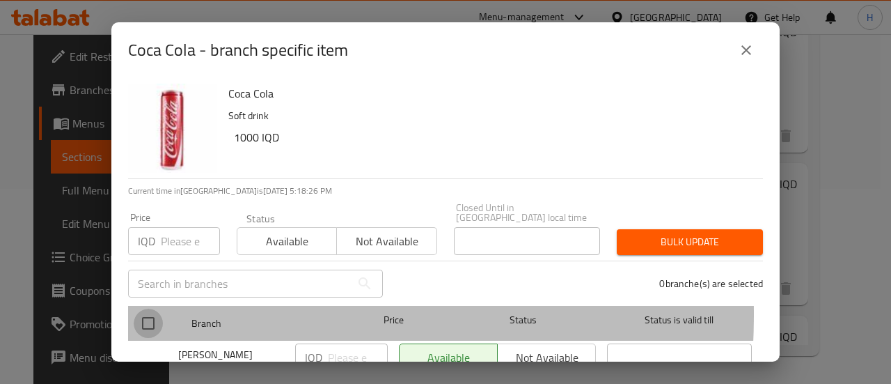
click at [157, 308] on input "checkbox" at bounding box center [148, 322] width 29 height 29
checkbox input "true"
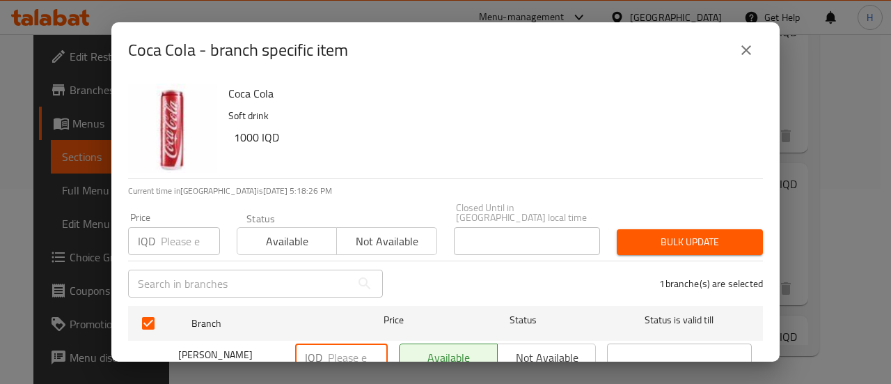
click at [334, 347] on input "number" at bounding box center [358, 357] width 60 height 28
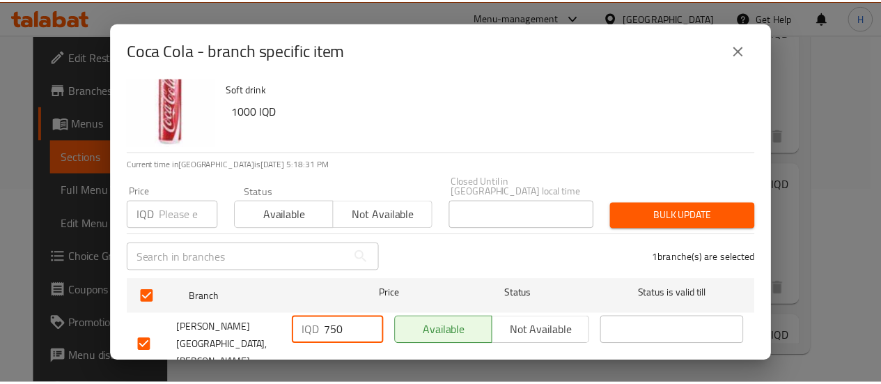
scroll to position [40, 0]
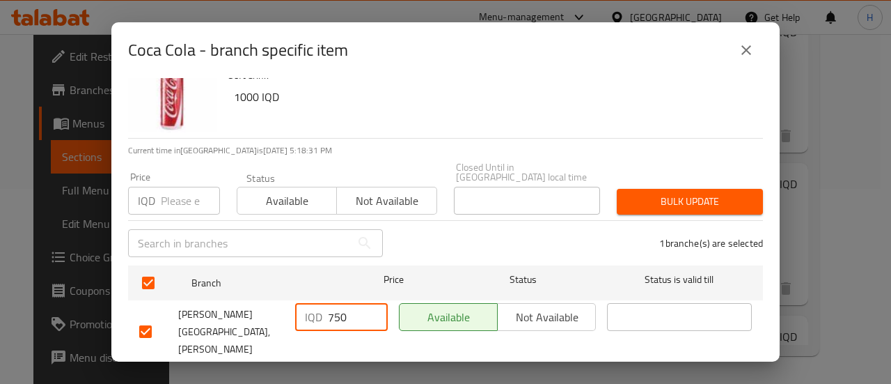
type input "750"
click at [588, 373] on span "Save" at bounding box center [445, 381] width 613 height 17
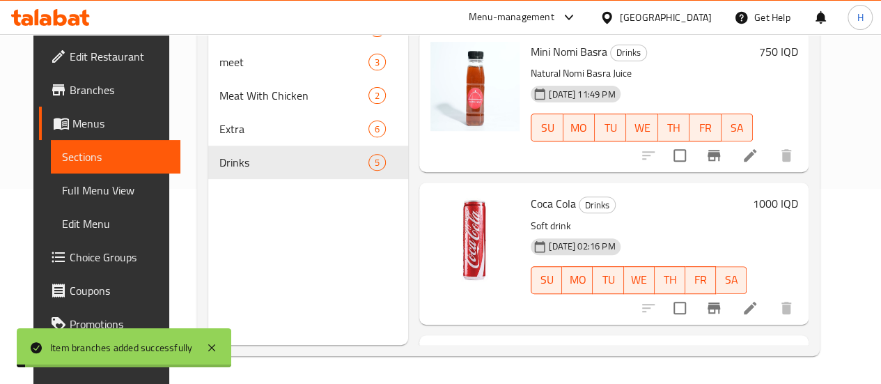
click at [792, 194] on h6 "1000 IQD" at bounding box center [774, 203] width 45 height 19
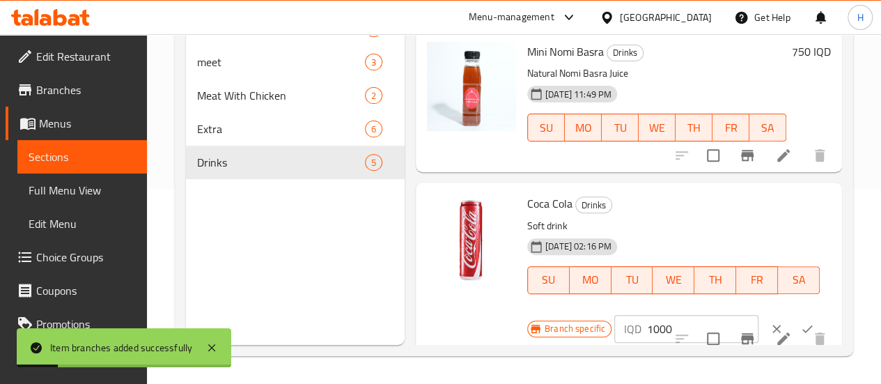
click at [647, 315] on input "1000" at bounding box center [702, 329] width 111 height 28
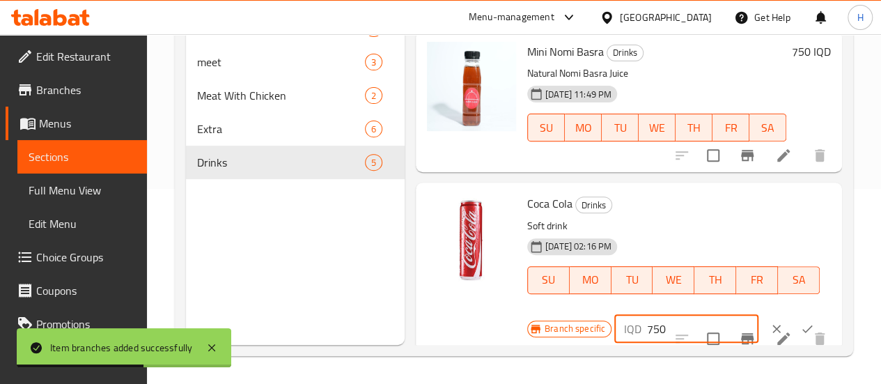
type input "750"
click at [800, 322] on icon "ok" at bounding box center [807, 329] width 14 height 14
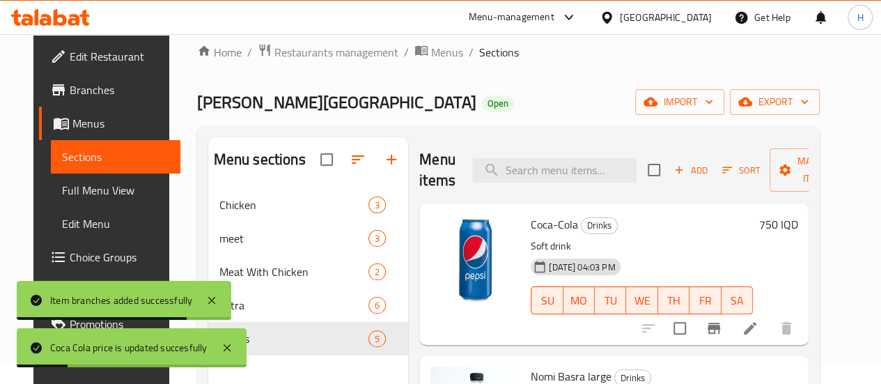
scroll to position [0, 0]
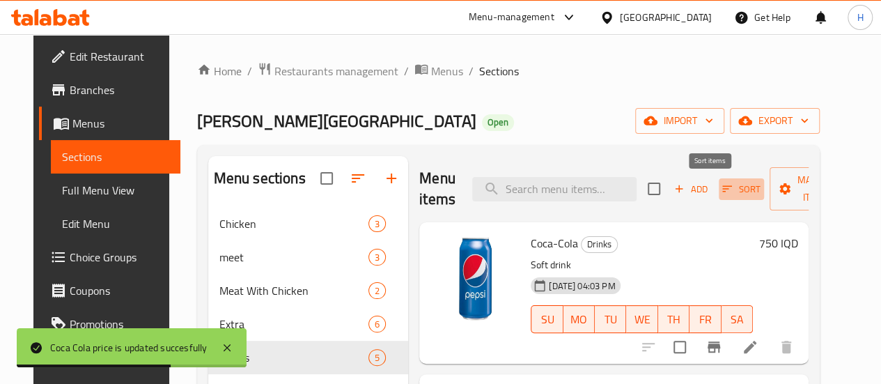
click at [722, 191] on span "Sort" at bounding box center [741, 189] width 38 height 16
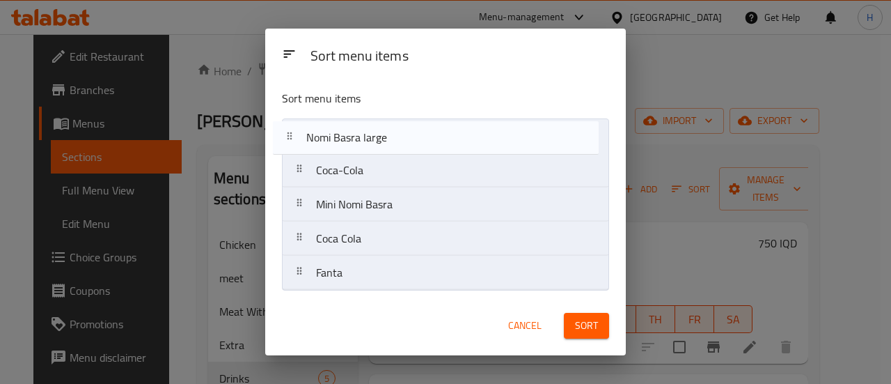
drag, startPoint x: 361, startPoint y: 176, endPoint x: 346, endPoint y: 133, distance: 45.6
click at [346, 133] on nav "Coca-Cola Nomi Basra large Mini Nomi Basra Coca Cola Fanta" at bounding box center [445, 204] width 327 height 172
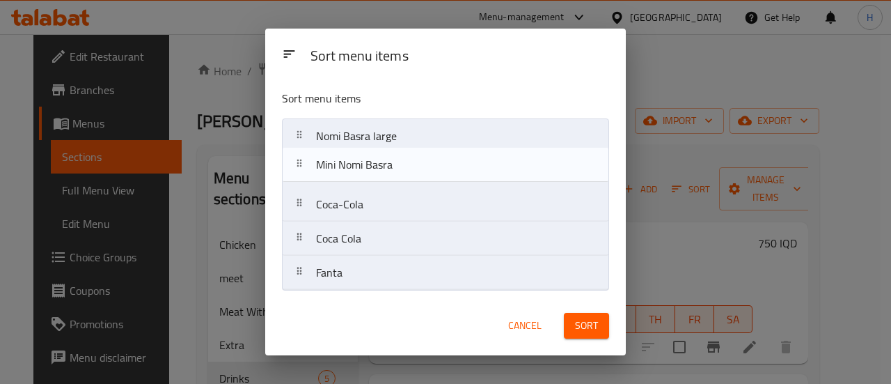
click at [345, 158] on nav "Nomi Basra large Coca-Cola Mini Nomi Basra Coca Cola Fanta" at bounding box center [445, 204] width 327 height 172
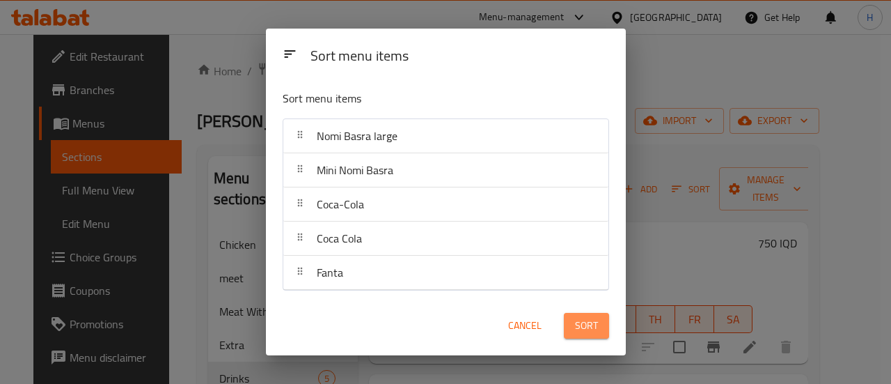
click at [600, 322] on button "Sort" at bounding box center [586, 326] width 45 height 26
click at [600, 322] on div "Sort" at bounding box center [587, 325] width 62 height 42
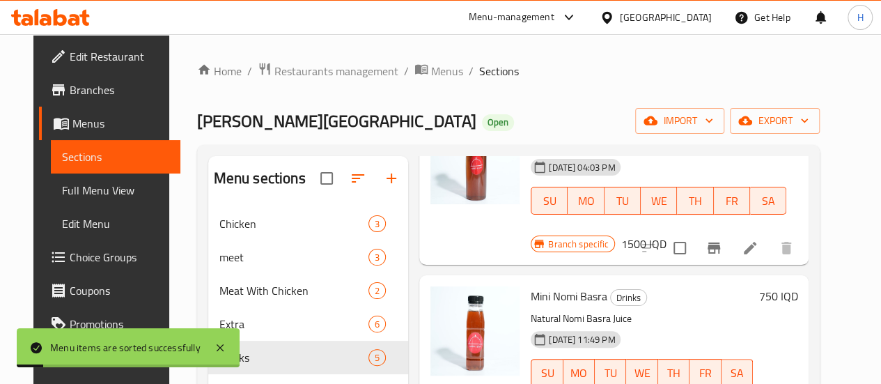
scroll to position [139, 0]
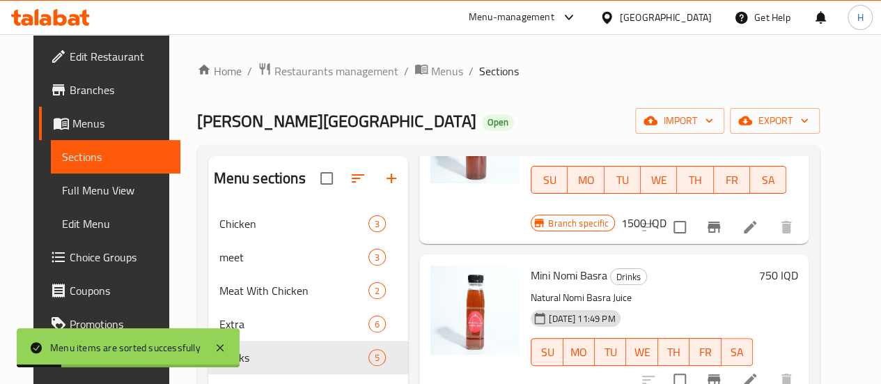
click at [758, 219] on icon at bounding box center [750, 227] width 17 height 17
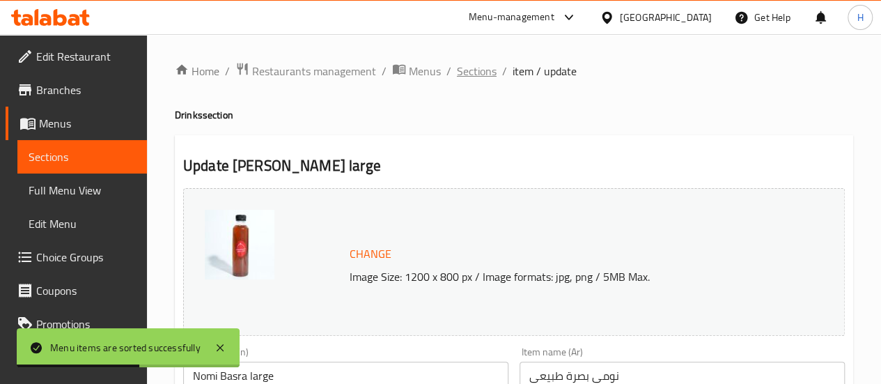
click at [476, 75] on span "Sections" at bounding box center [477, 71] width 40 height 17
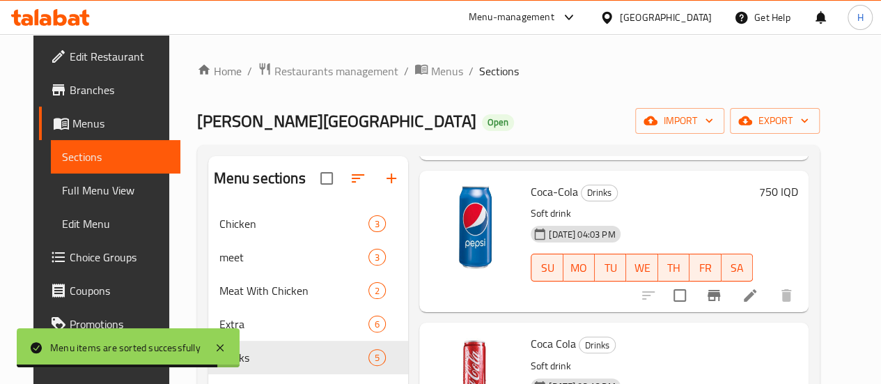
scroll to position [362, 0]
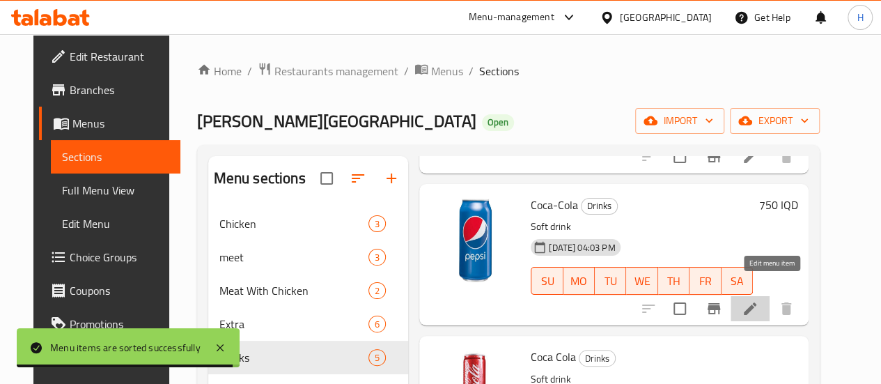
click at [758, 300] on icon at bounding box center [750, 308] width 17 height 17
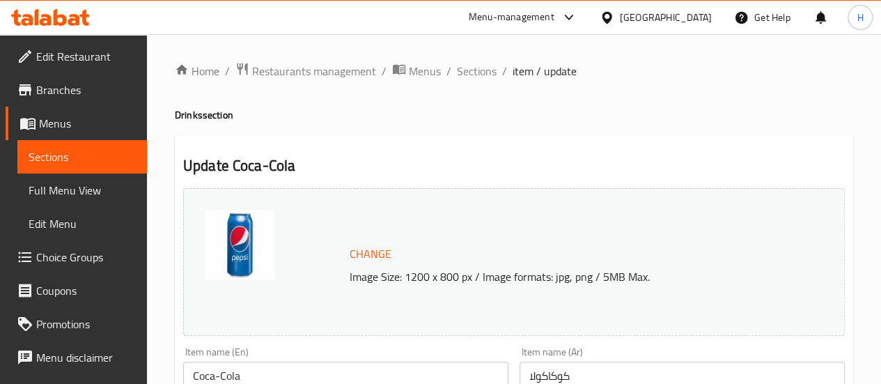
scroll to position [70, 0]
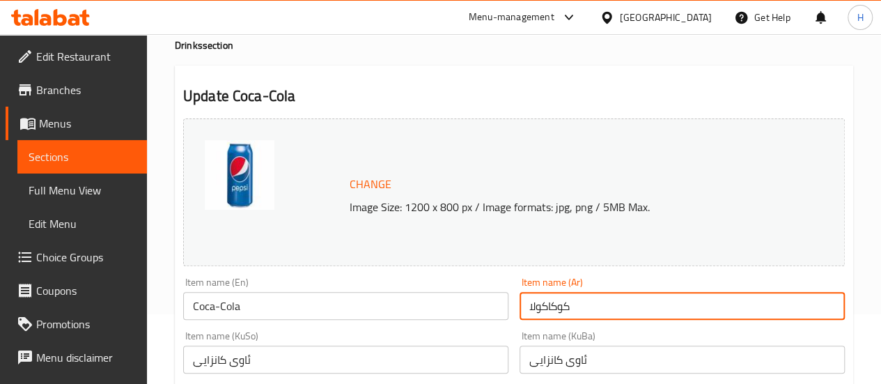
click at [545, 296] on input "كوكاكولا" at bounding box center [681, 306] width 325 height 28
type input "f"
type input "g"
type input "ببسي"
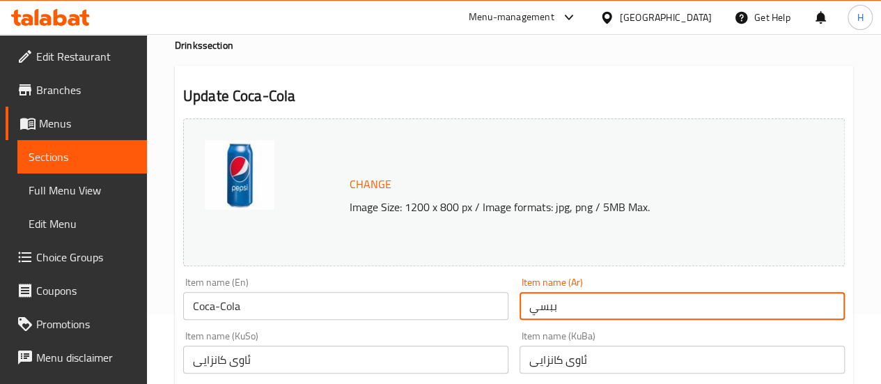
click at [276, 307] on input "Coca-Cola" at bounding box center [345, 306] width 325 height 28
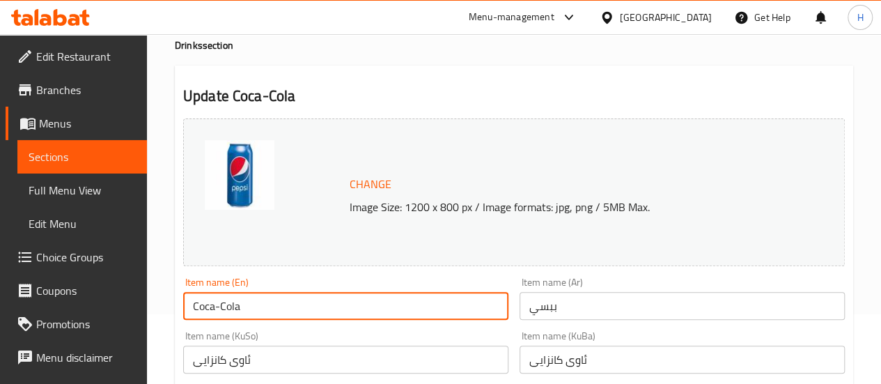
click at [276, 307] on input "Coca-Cola" at bounding box center [345, 306] width 325 height 28
type input "ب"
type input "؛"
type input "O"
type input "{"
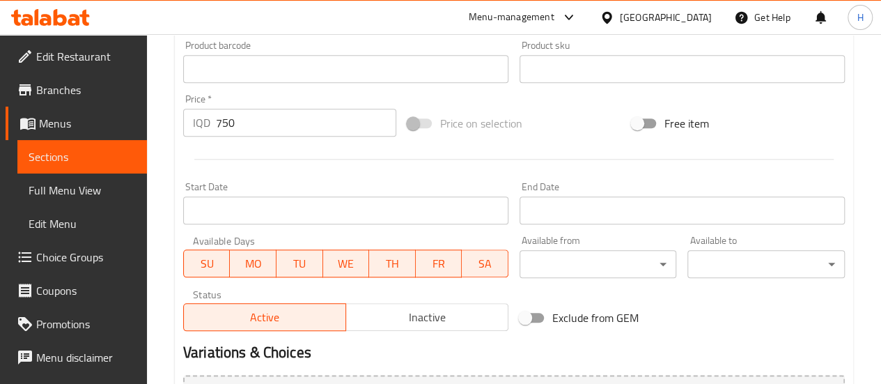
scroll to position [766, 0]
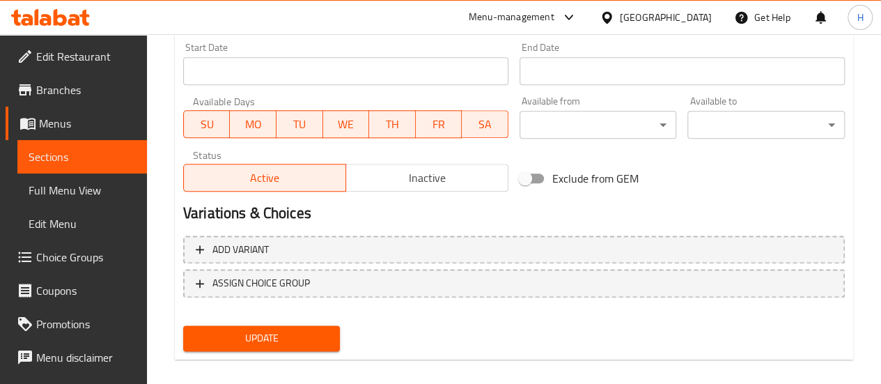
type input "Pepssi"
click at [265, 324] on div "Update" at bounding box center [262, 338] width 169 height 37
click at [265, 327] on button "Update" at bounding box center [261, 338] width 157 height 26
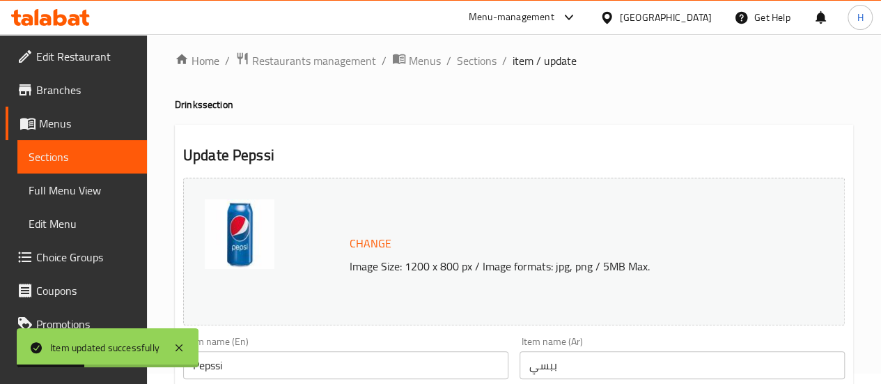
scroll to position [0, 0]
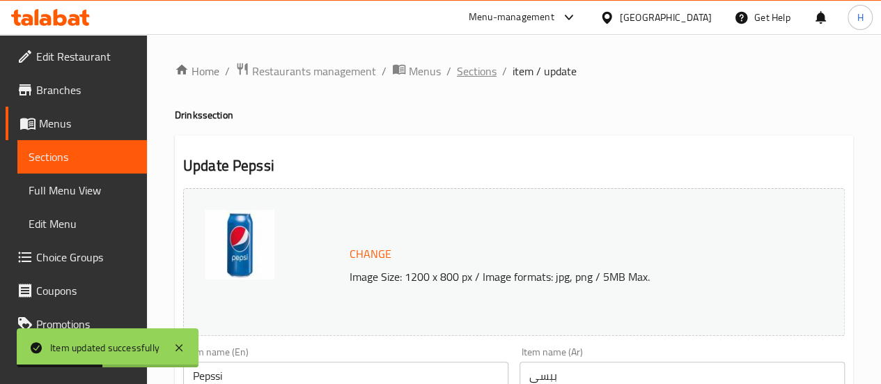
click at [478, 75] on span "Sections" at bounding box center [477, 71] width 40 height 17
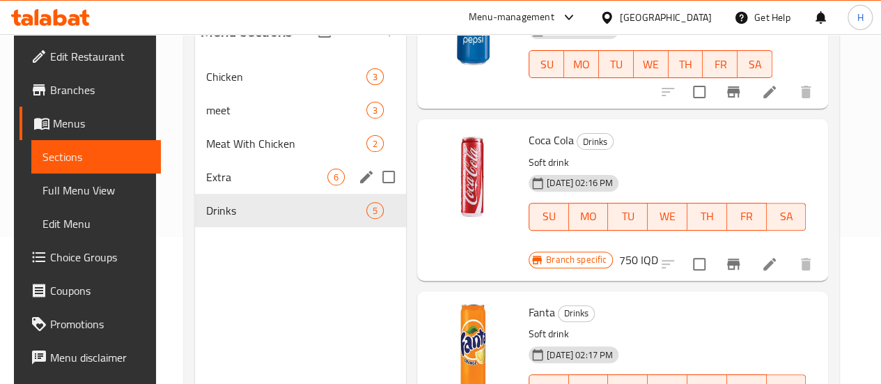
scroll to position [125, 0]
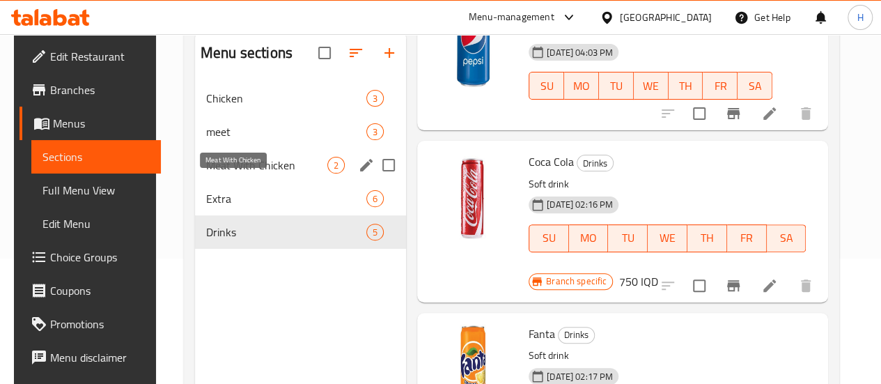
click at [253, 173] on span "Meat With Chicken" at bounding box center [266, 165] width 121 height 17
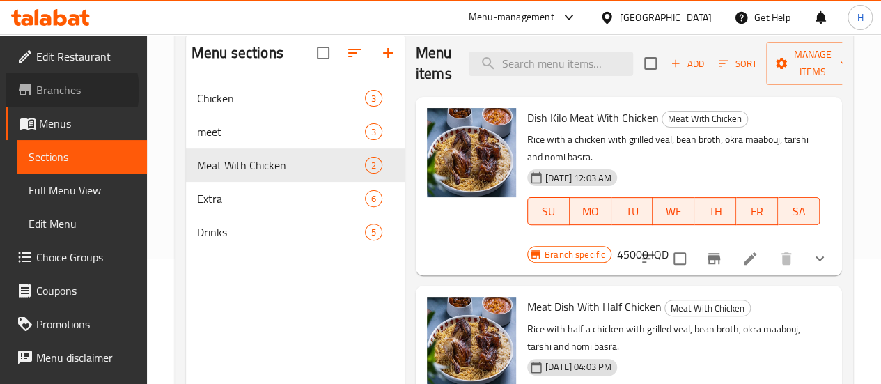
click at [56, 91] on span "Branches" at bounding box center [86, 89] width 100 height 17
